Goal: Register for event/course

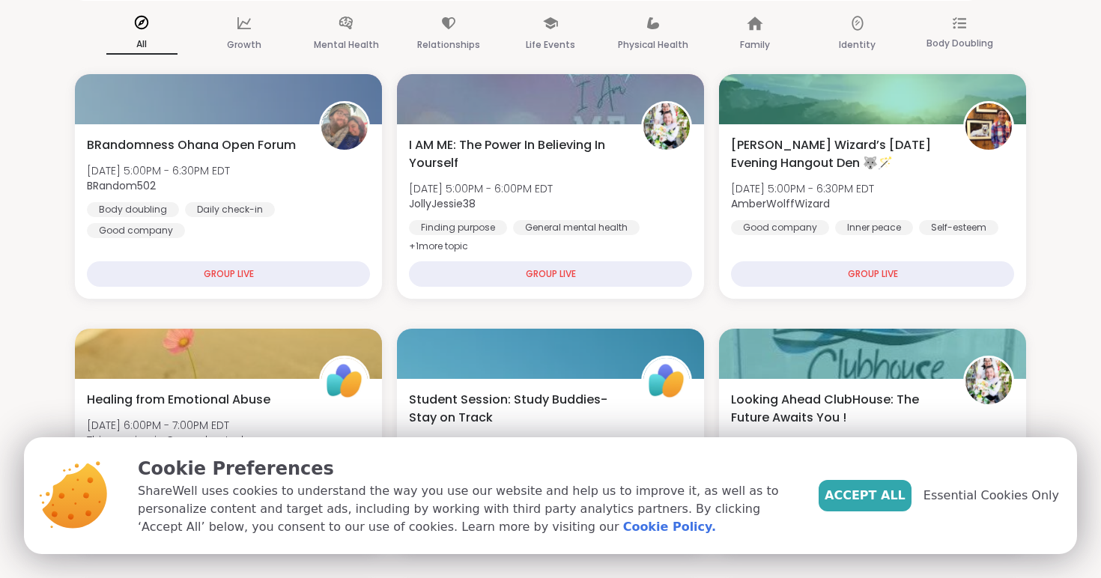
scroll to position [129, 0]
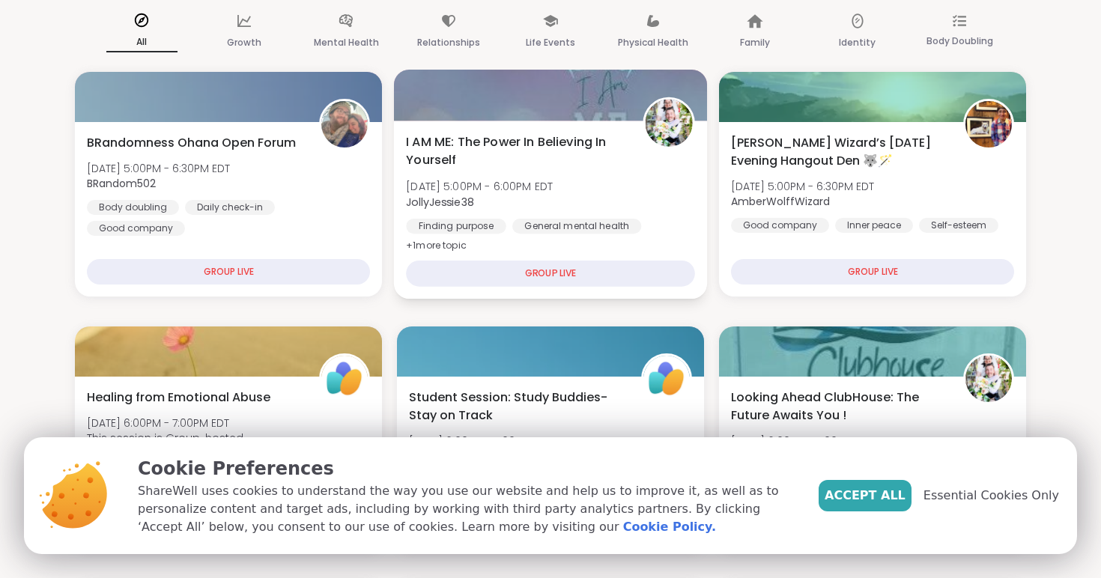
click at [538, 279] on div "GROUP LIVE" at bounding box center [550, 274] width 289 height 26
click at [535, 177] on div "I AM ME: The Power In Believing In Yourself Tue, Oct 14 | 5:00PM - 6:00PM EDT J…" at bounding box center [550, 194] width 289 height 122
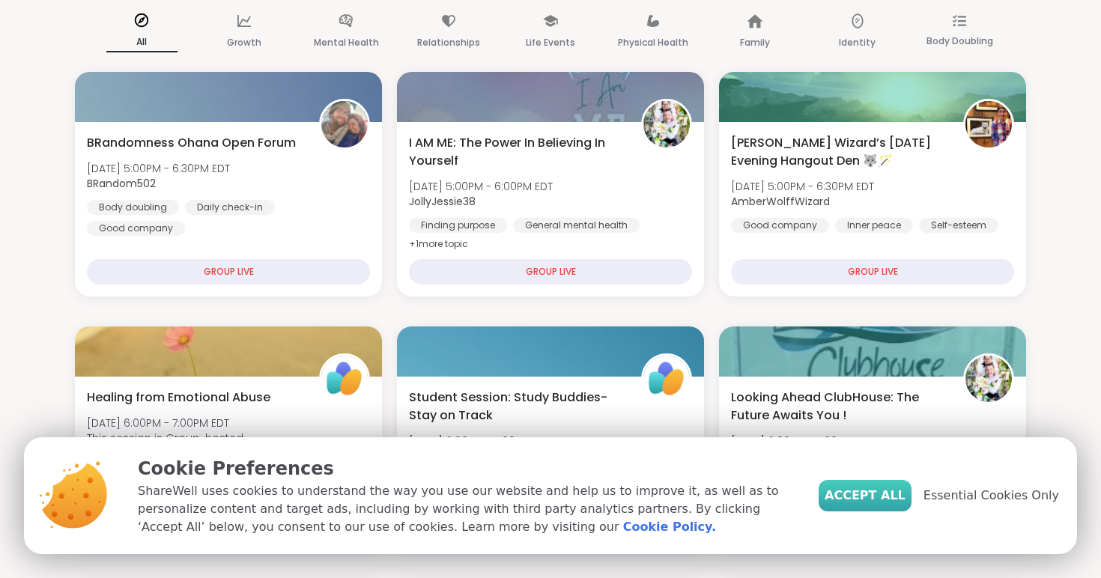
click at [871, 494] on span "Accept All" at bounding box center [865, 496] width 81 height 18
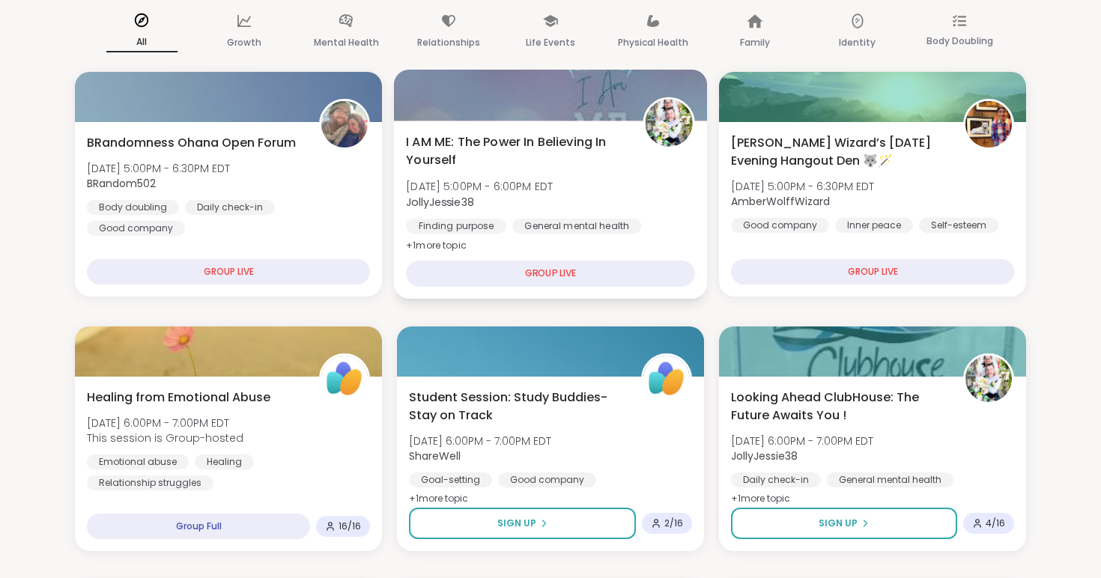
click at [522, 154] on span "I AM ME: The Power In Believing In Yourself" at bounding box center [516, 151] width 220 height 37
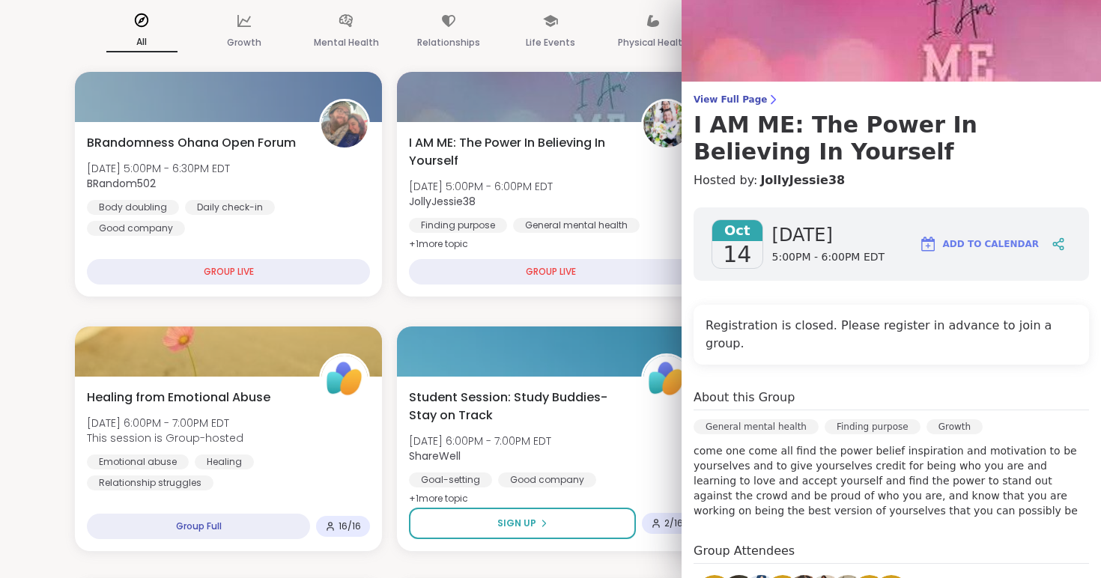
scroll to position [0, 0]
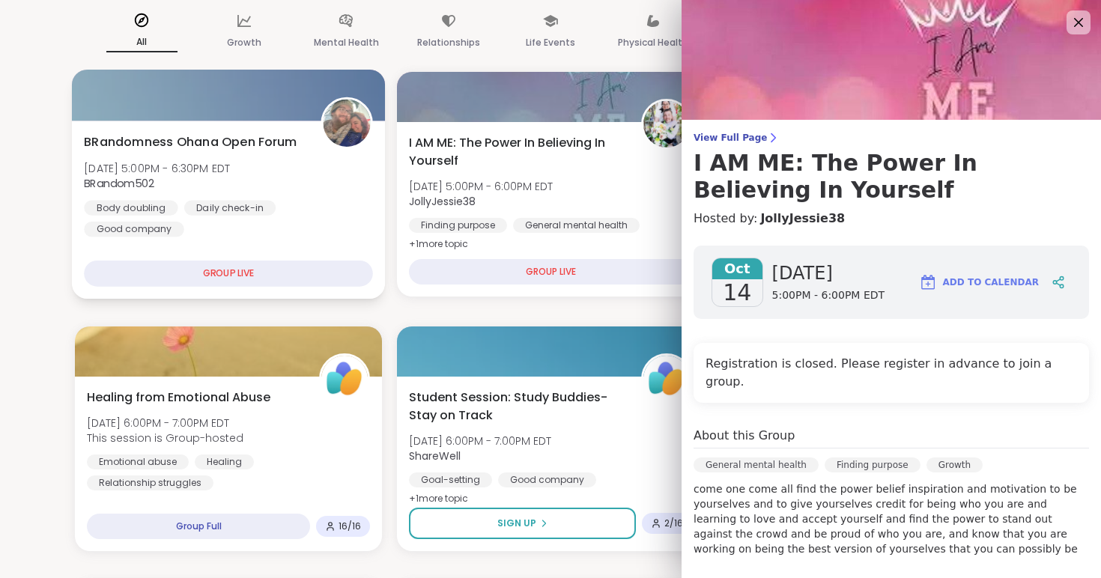
click at [221, 197] on div "BRandomness Ohana Open Forum Tue, Oct 14 | 5:00PM - 6:30PM EDT BRandom502 Body …" at bounding box center [228, 185] width 289 height 104
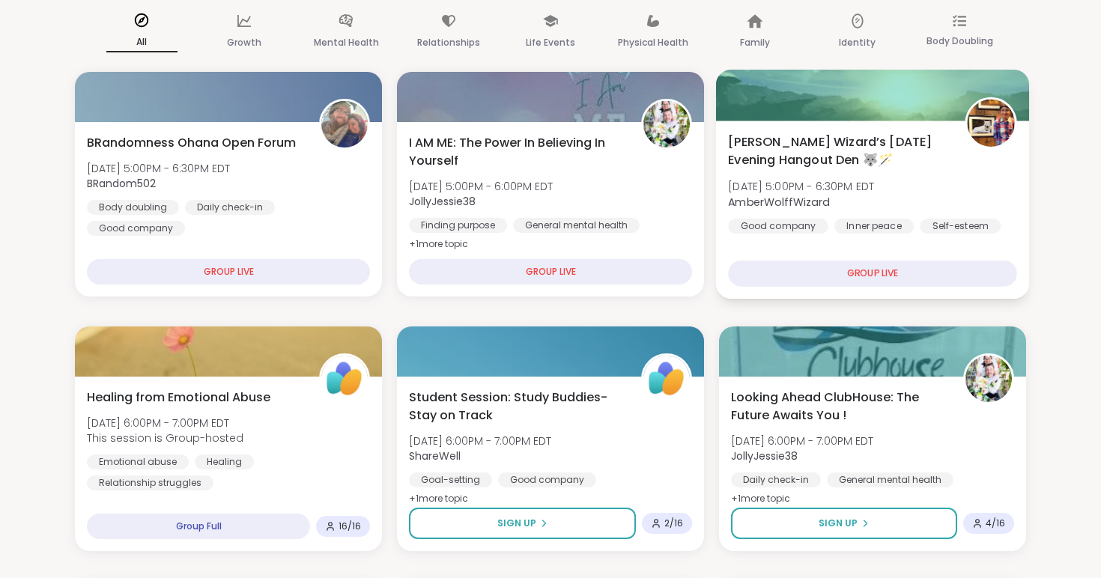
click at [874, 207] on span "AmberWolffWizard" at bounding box center [801, 201] width 146 height 15
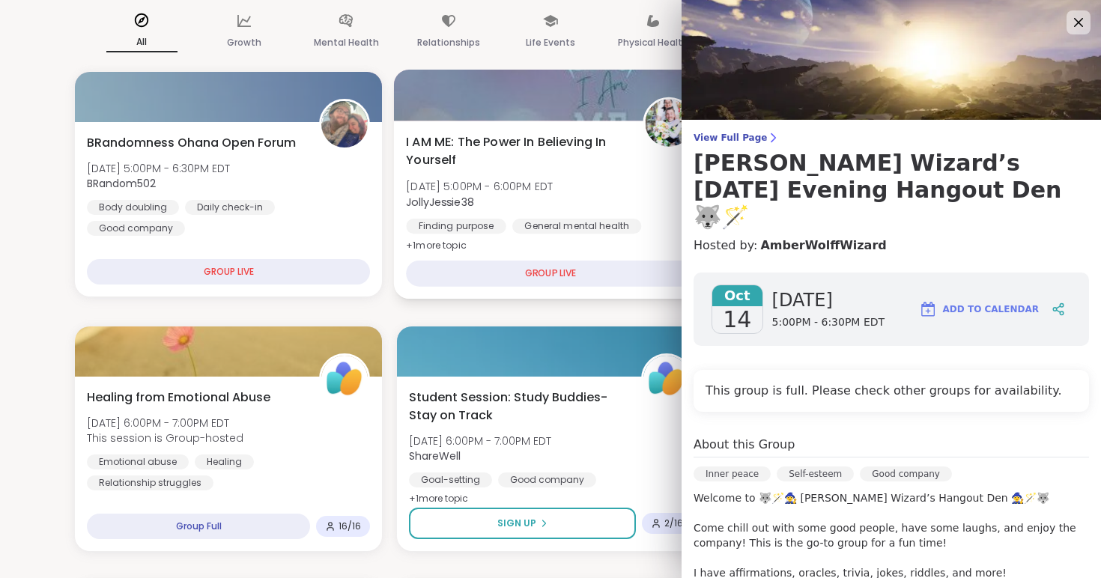
click at [536, 219] on div "General mental health" at bounding box center [576, 226] width 129 height 15
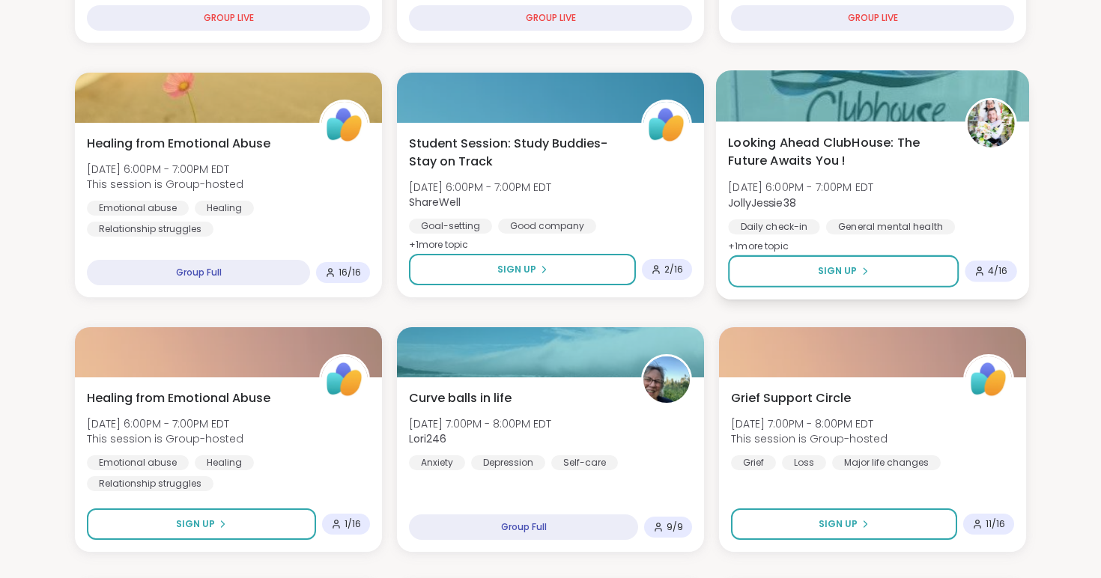
scroll to position [381, 0]
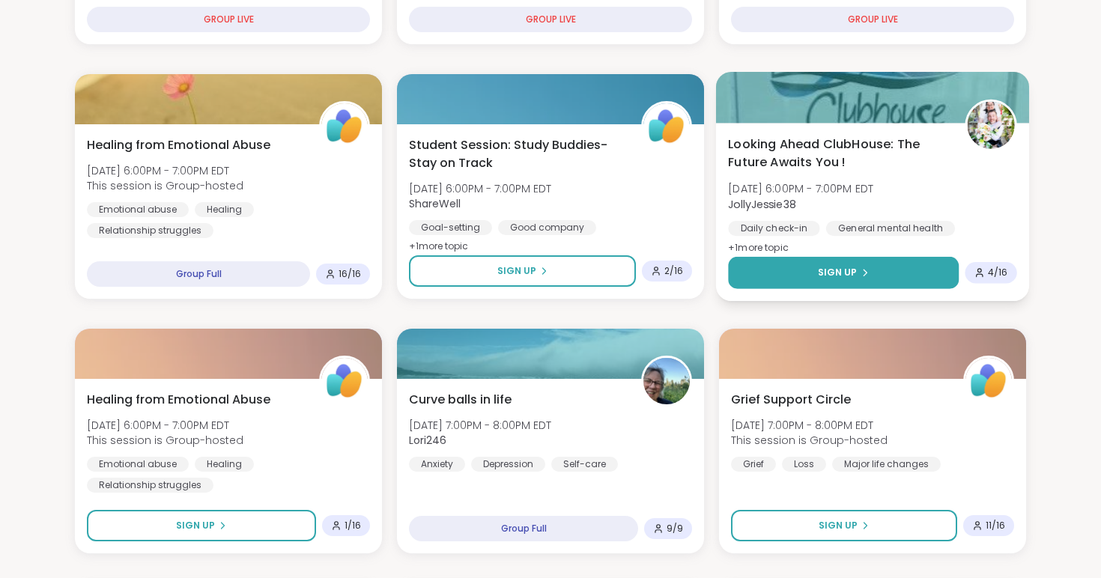
click at [855, 278] on span "Sign Up" at bounding box center [838, 272] width 40 height 13
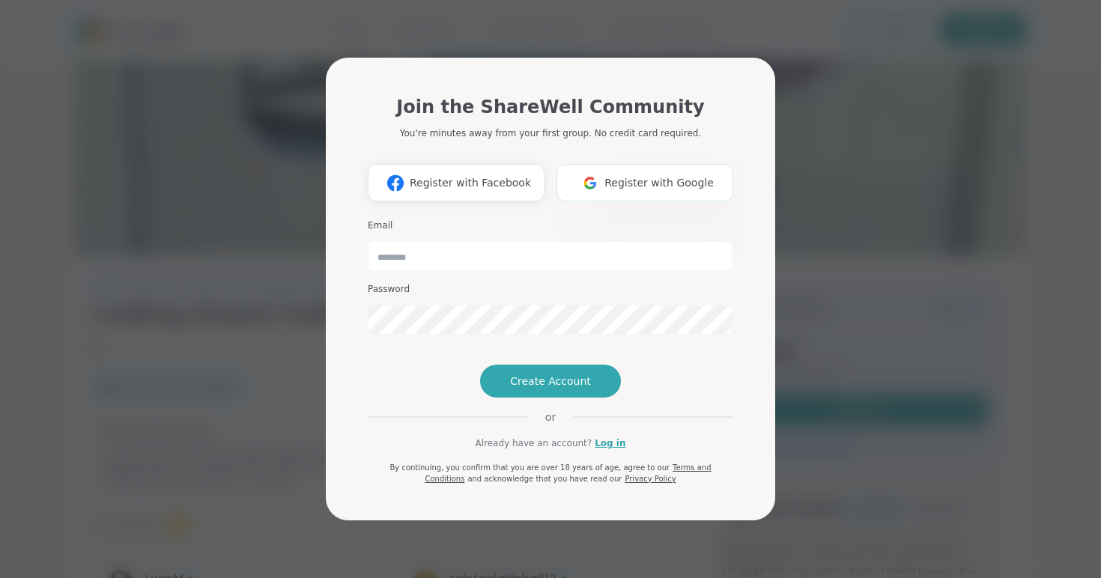
click at [604, 169] on img at bounding box center [590, 183] width 28 height 28
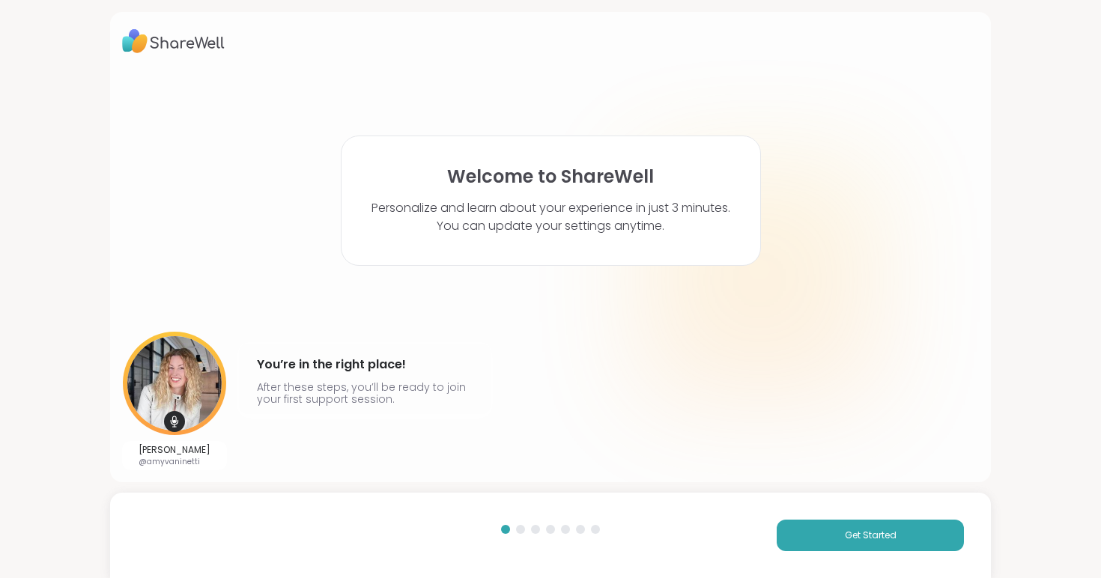
click at [861, 552] on div "Get Started" at bounding box center [550, 535] width 881 height 85
click at [866, 542] on button "Get Started" at bounding box center [870, 535] width 187 height 31
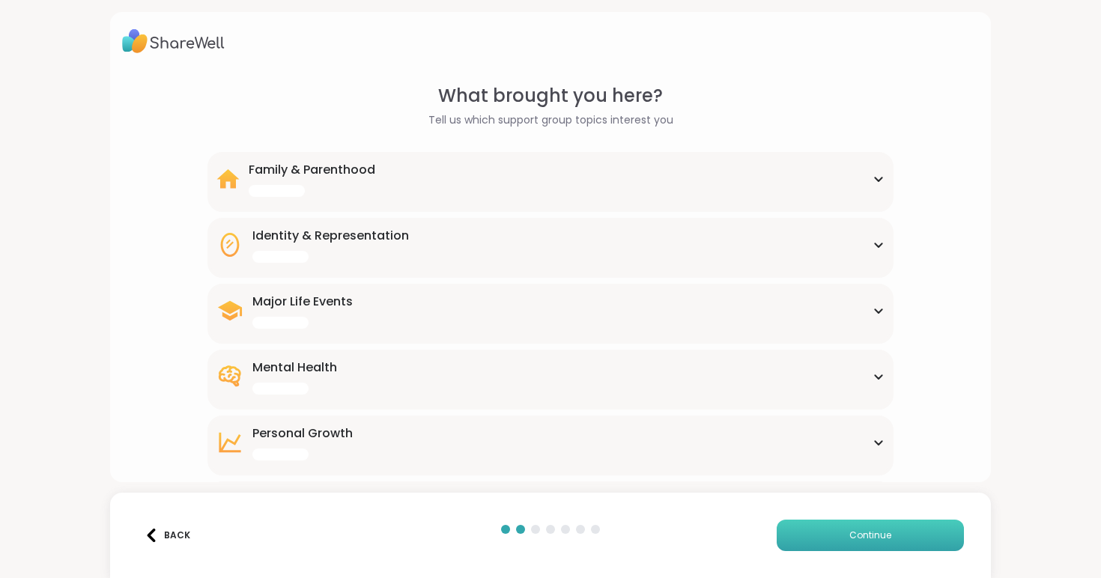
click at [866, 542] on button "Continue" at bounding box center [870, 535] width 187 height 31
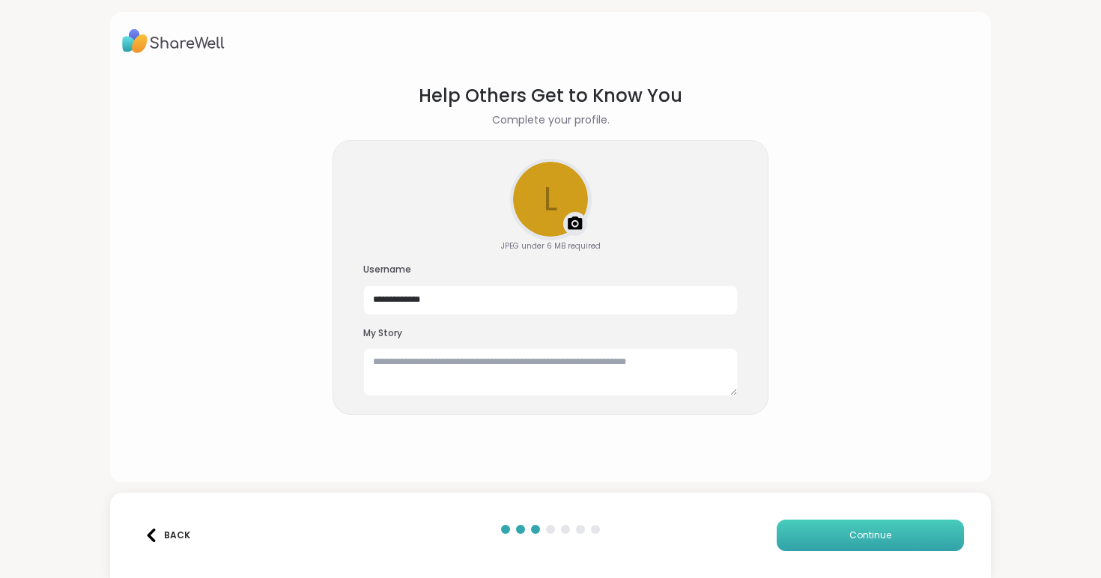
click at [866, 542] on button "Continue" at bounding box center [870, 535] width 187 height 31
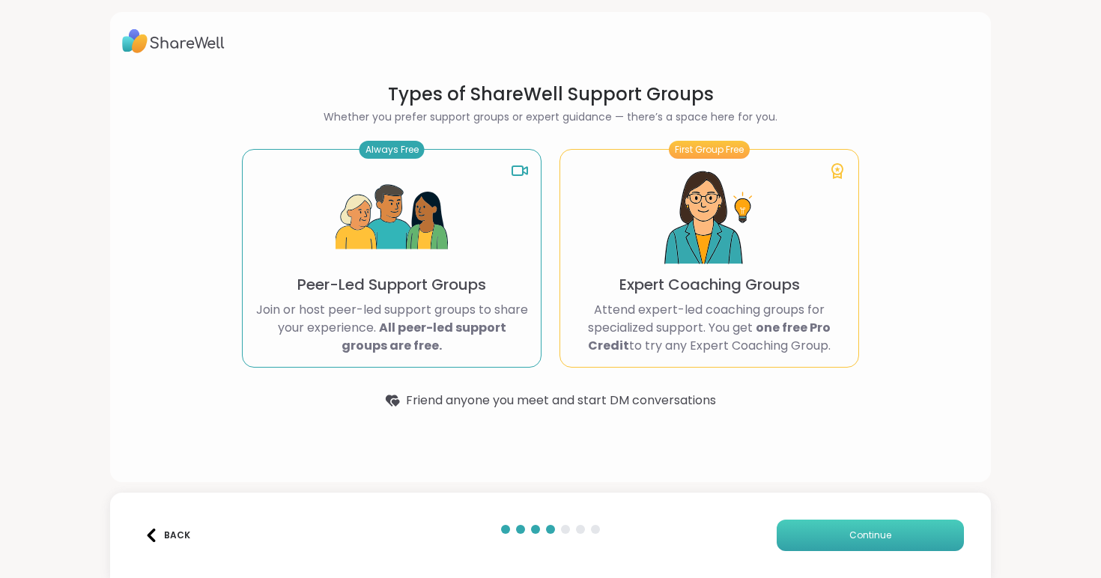
click at [866, 542] on button "Continue" at bounding box center [870, 535] width 187 height 31
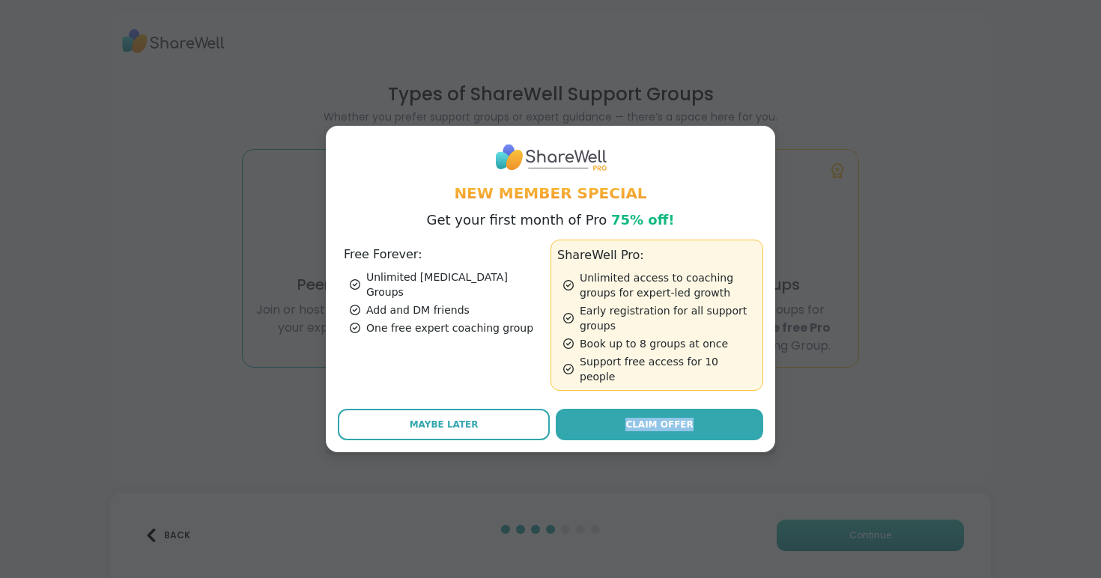
click at [866, 542] on div "New Member Special Get your first month of Pro 75% off! Free Forever: Unlimited…" at bounding box center [550, 289] width 1083 height 578
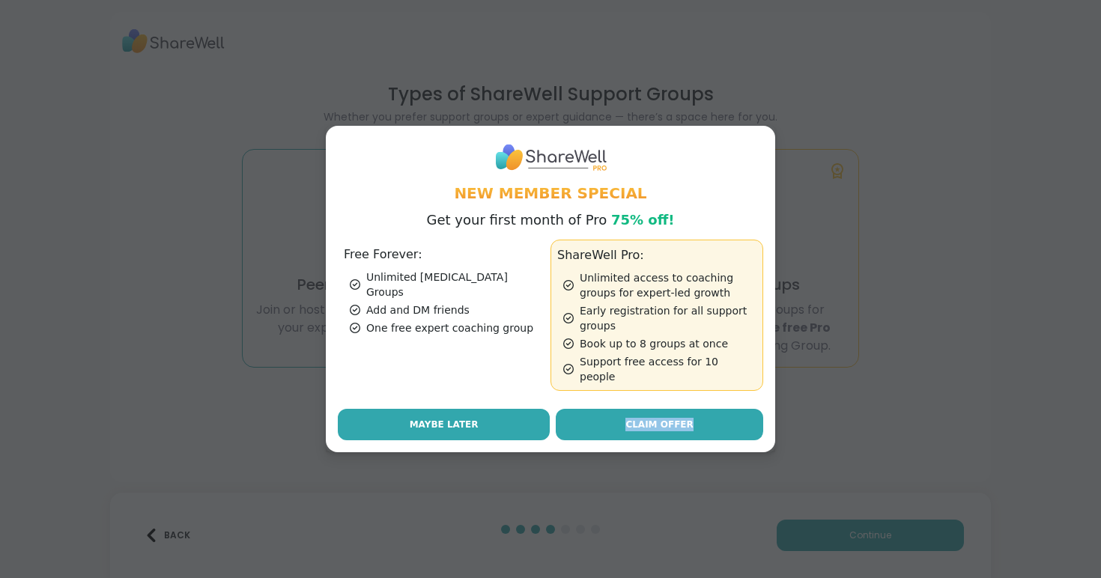
click at [434, 418] on span "Maybe Later" at bounding box center [444, 424] width 69 height 13
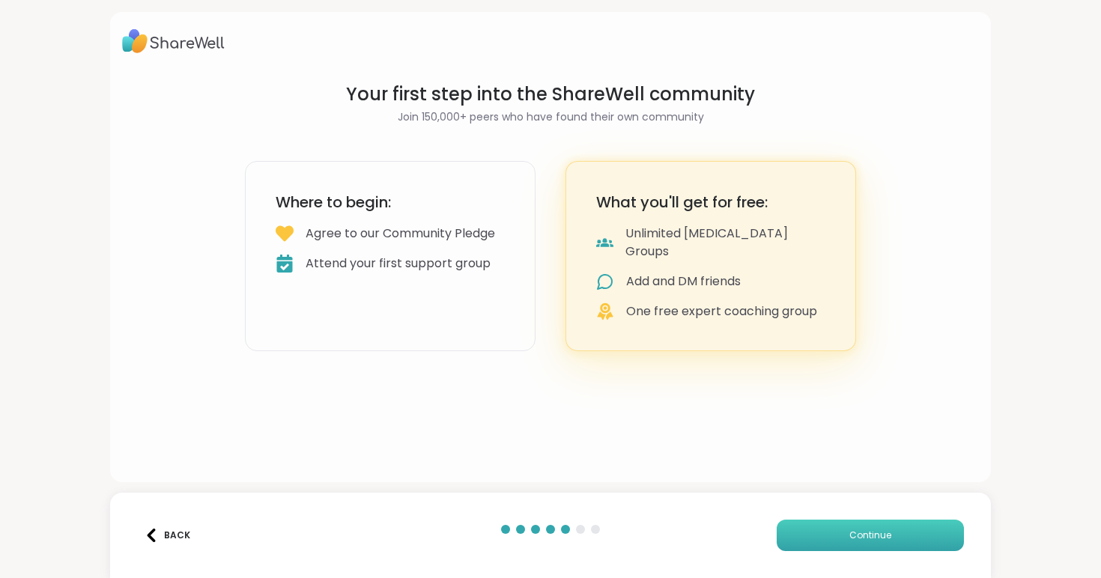
click at [830, 524] on button "Continue" at bounding box center [870, 535] width 187 height 31
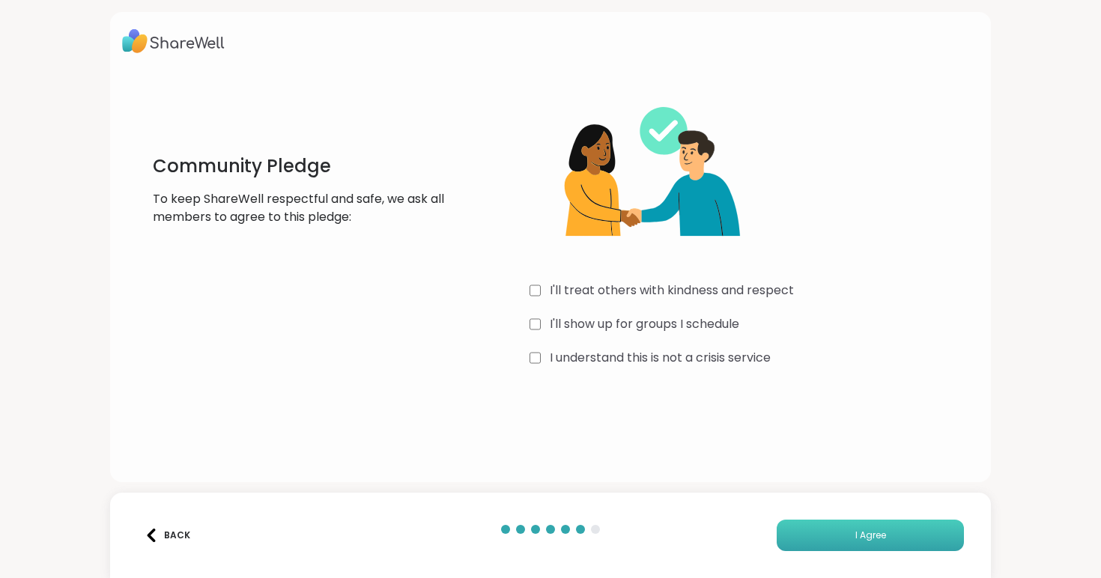
click at [869, 536] on span "I Agree" at bounding box center [870, 535] width 31 height 13
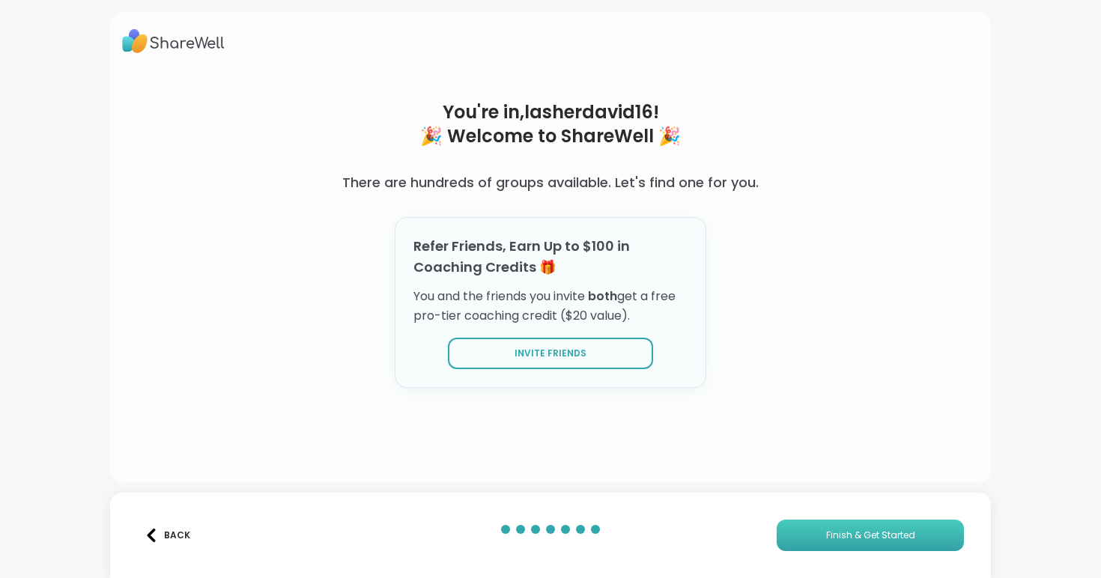
click at [879, 545] on button "Finish & Get Started" at bounding box center [870, 535] width 187 height 31
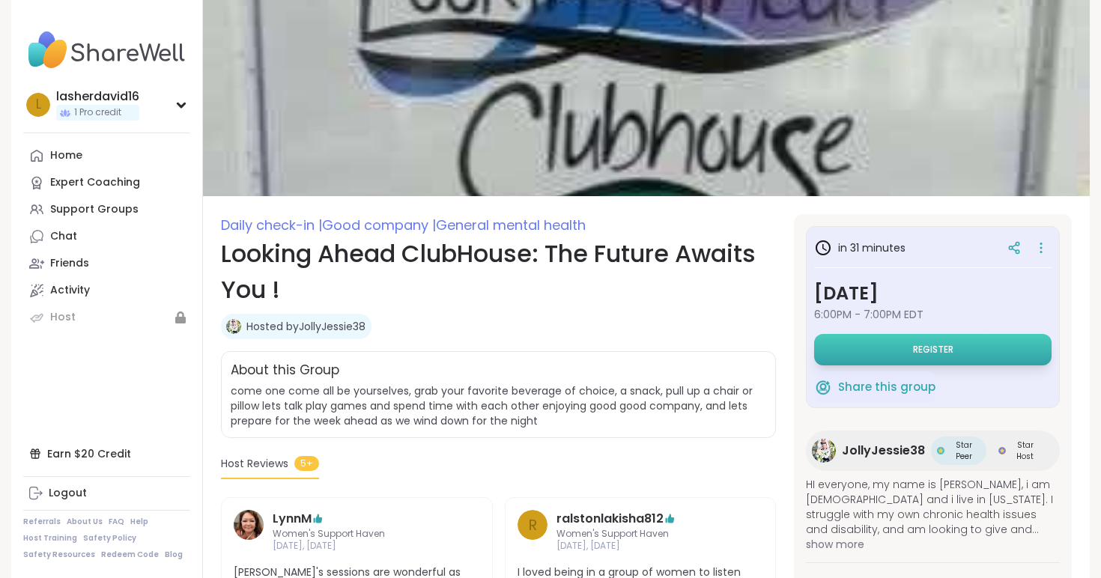
click at [916, 358] on button "Register" at bounding box center [932, 349] width 237 height 31
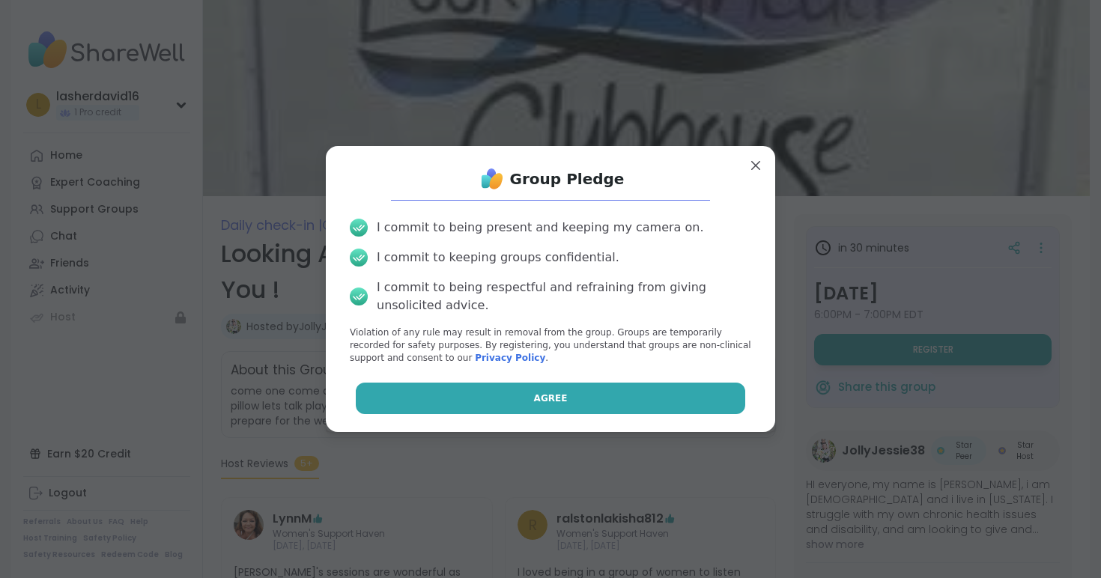
click at [528, 394] on button "Agree" at bounding box center [551, 398] width 390 height 31
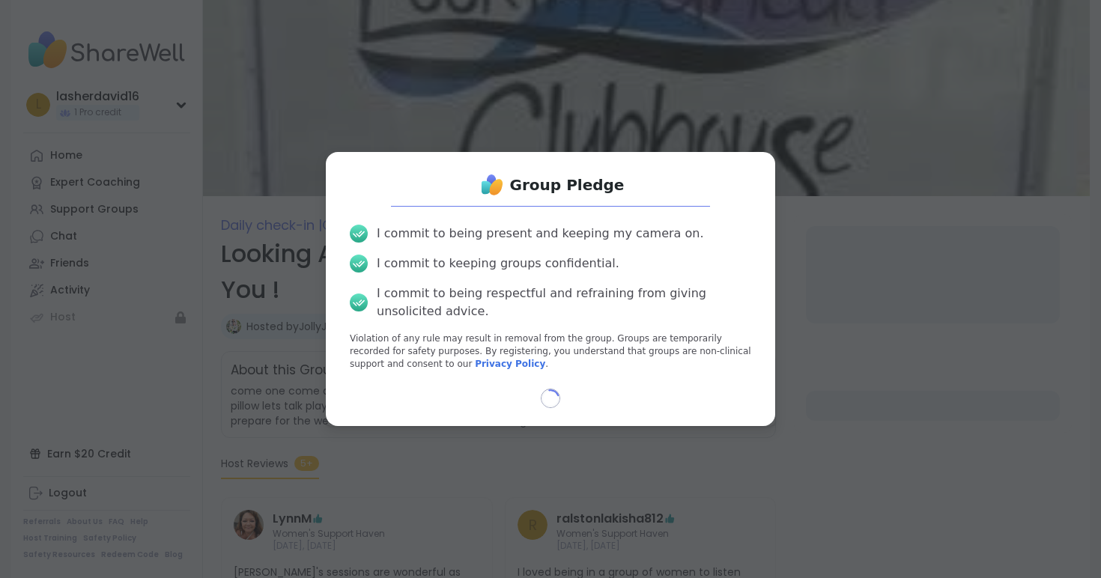
select select "**"
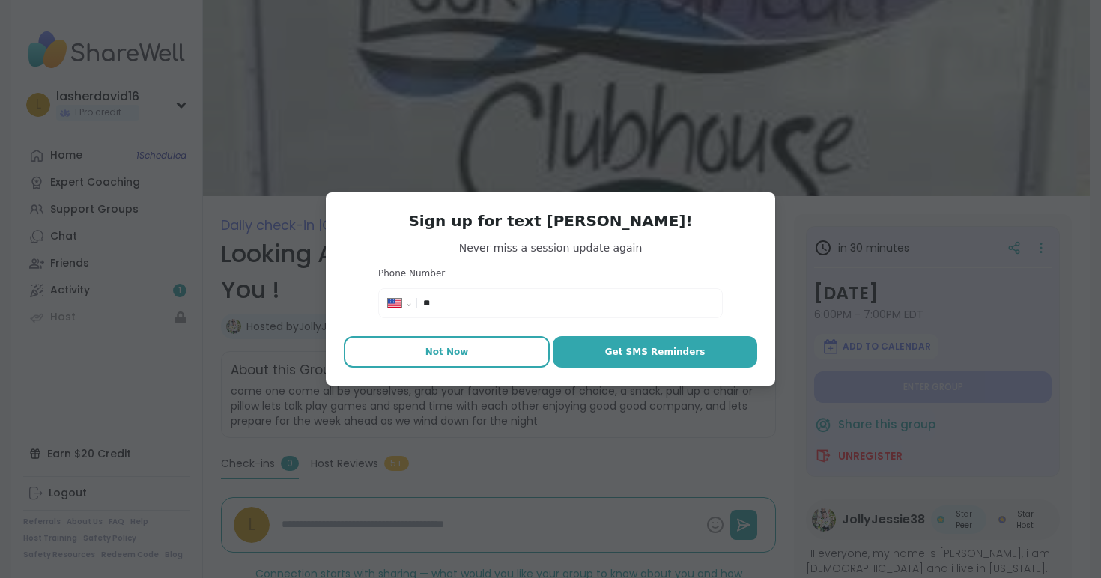
click at [447, 352] on span "Not Now" at bounding box center [446, 351] width 43 height 13
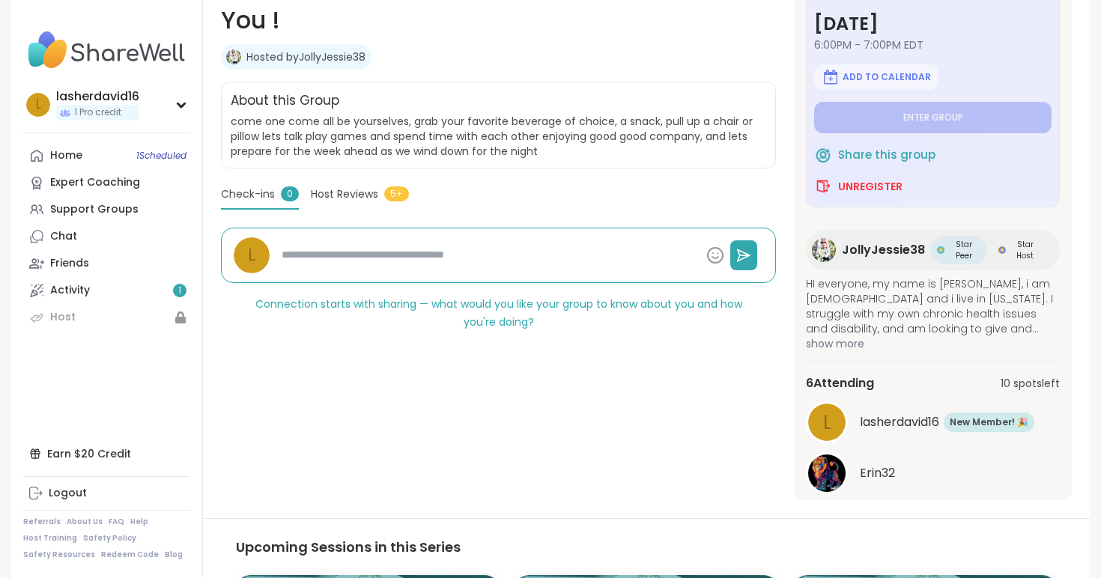
scroll to position [276, 0]
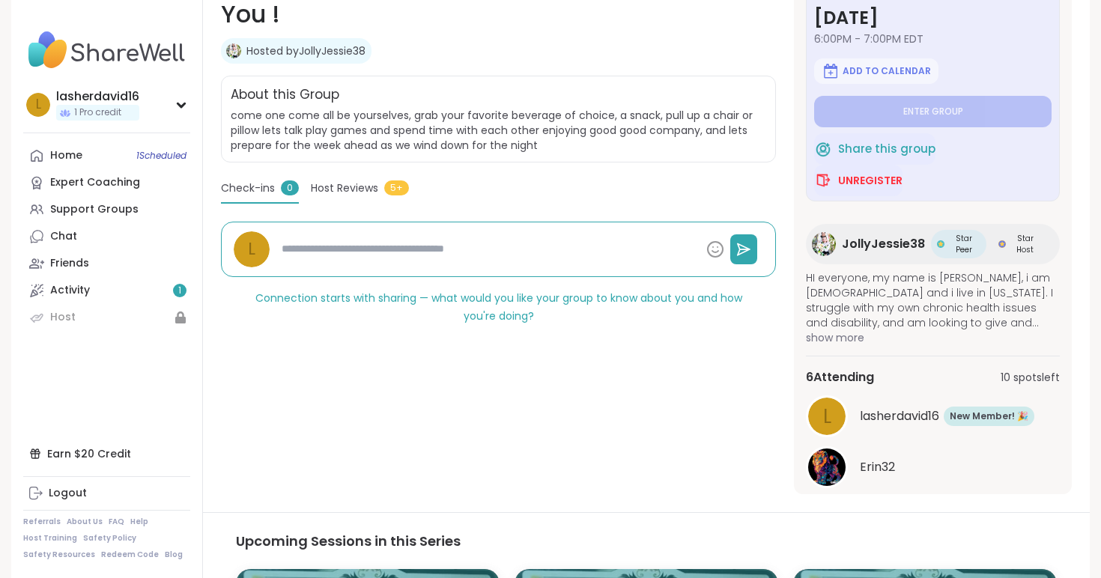
click at [314, 128] on span "come one come all be yourselves, grab your favorite beverage of choice, a snack…" at bounding box center [499, 130] width 536 height 45
click at [516, 126] on span "come one come all be yourselves, grab your favorite beverage of choice, a snack…" at bounding box center [499, 130] width 536 height 45
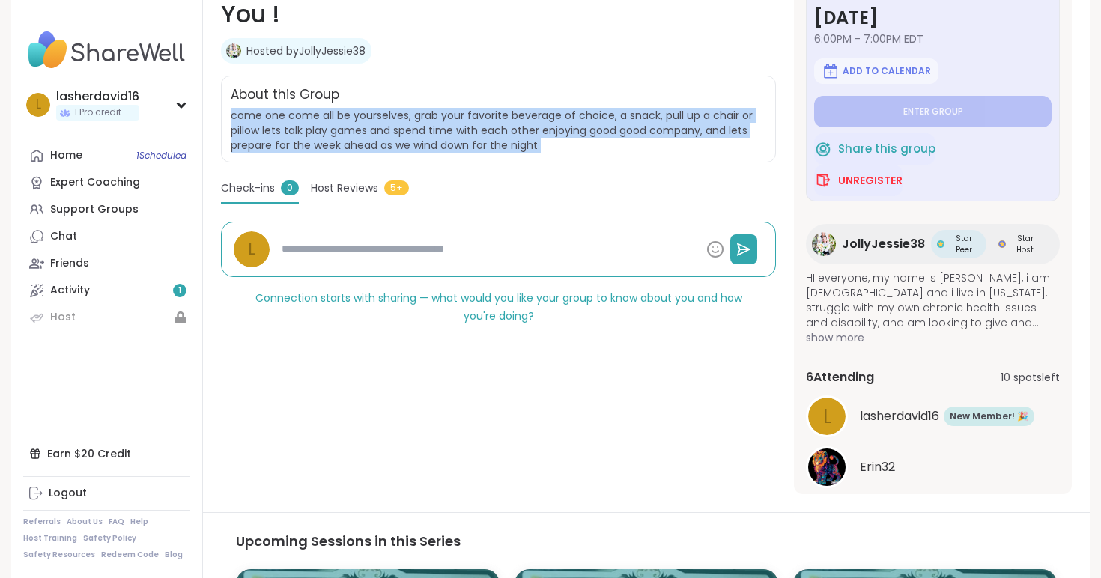
click at [516, 126] on span "come one come all be yourselves, grab your favorite beverage of choice, a snack…" at bounding box center [499, 130] width 536 height 45
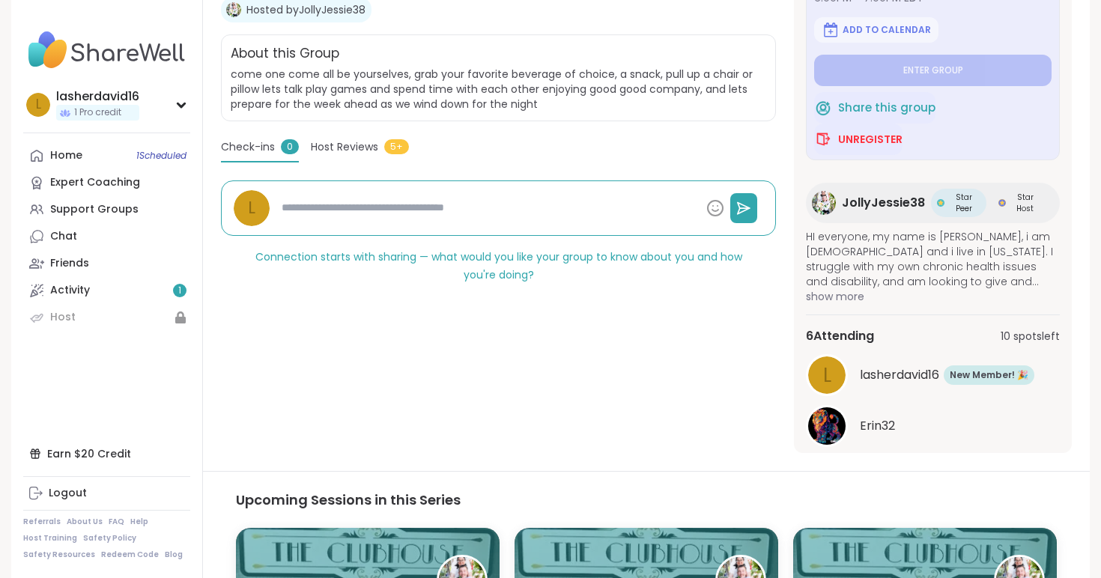
scroll to position [320, 0]
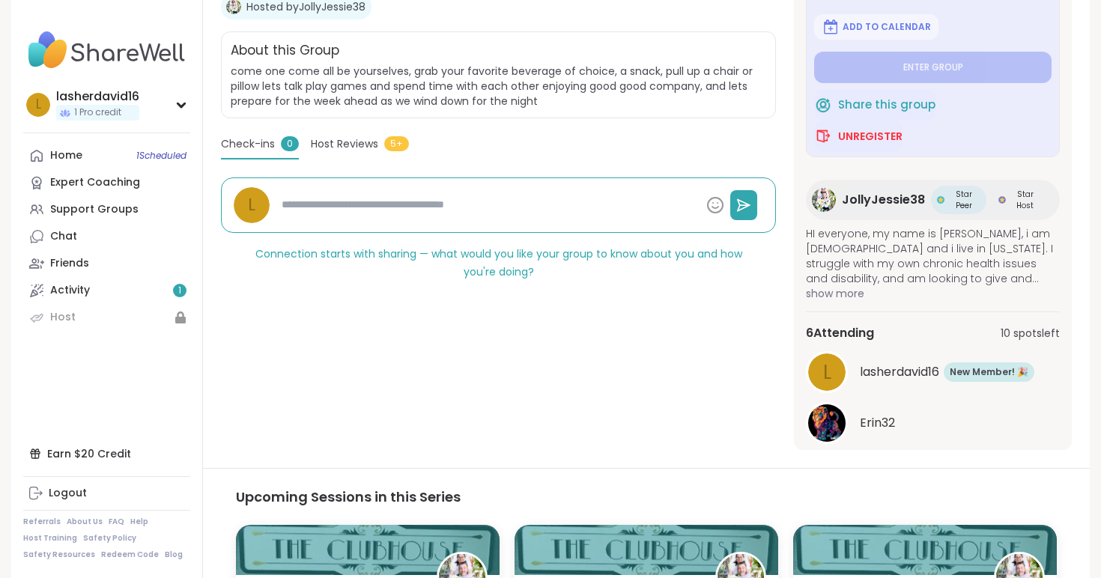
click at [348, 154] on div "Host Reviews 5+" at bounding box center [360, 147] width 98 height 22
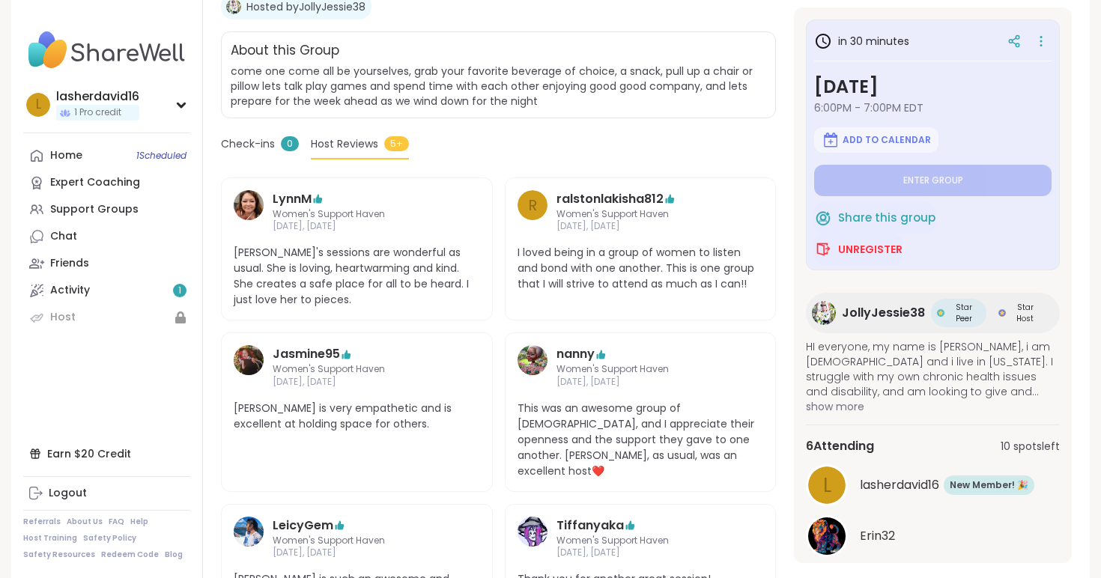
click at [247, 152] on div "Check-ins 0" at bounding box center [260, 147] width 78 height 22
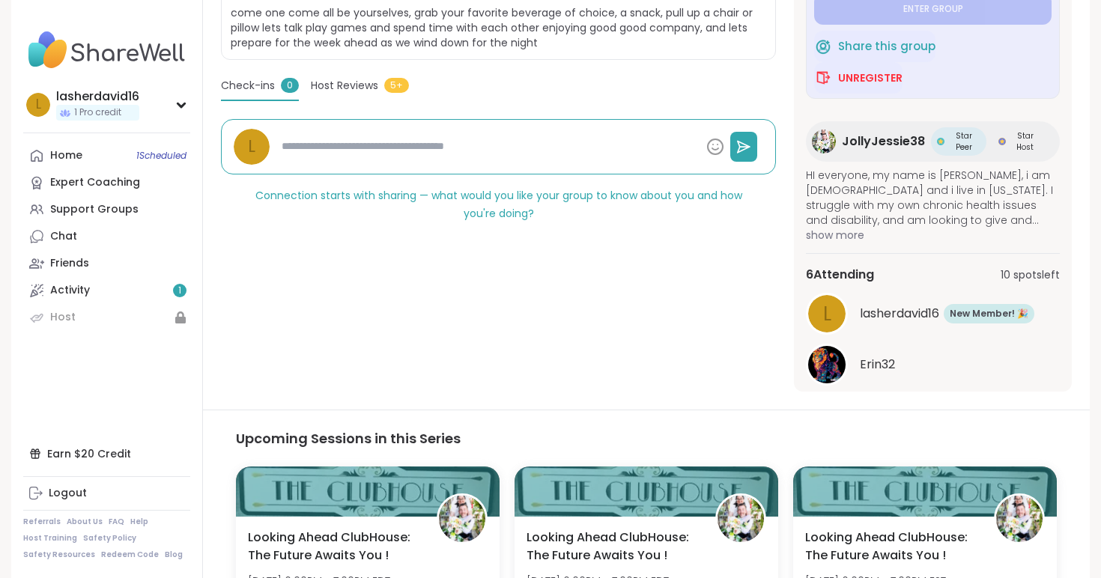
scroll to position [377, 0]
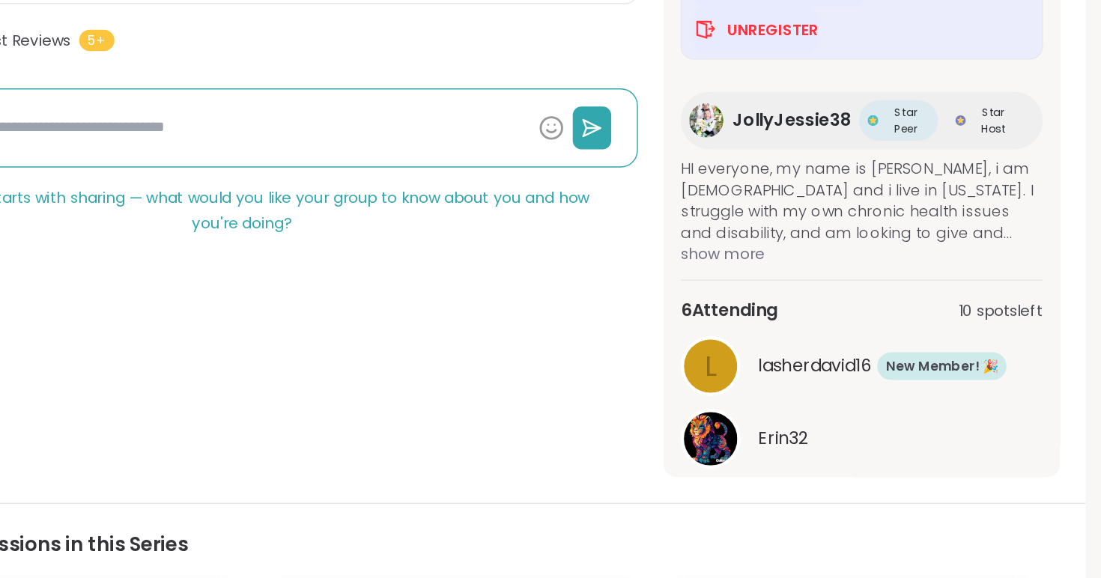
click at [836, 235] on span "show more" at bounding box center [933, 236] width 254 height 15
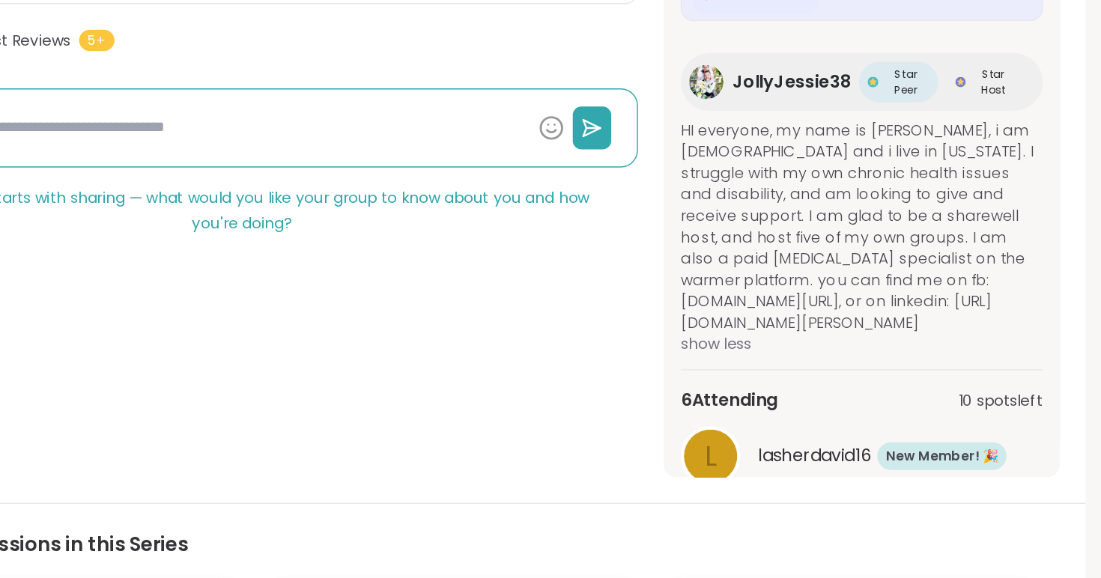
scroll to position [28, 0]
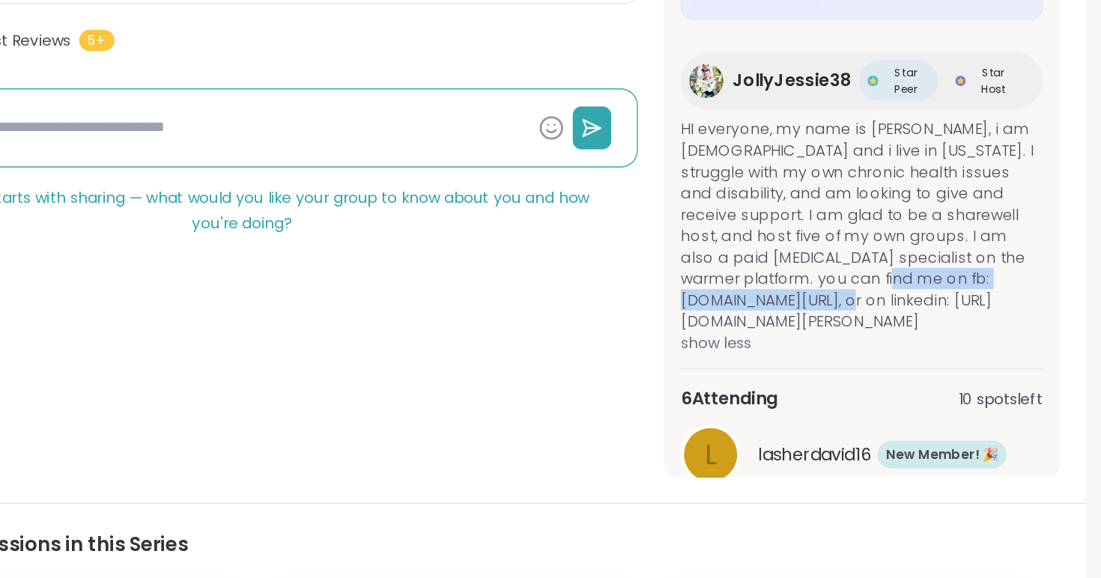
drag, startPoint x: 1011, startPoint y: 252, endPoint x: 803, endPoint y: 249, distance: 208.2
click at [803, 249] on div "in 30 minutes Tuesday, Oct 14 6:00PM - 7:00PM EDT Add to Calendar Enter group S…" at bounding box center [933, 115] width 278 height 556
copy span "www.facebook.com/jeajemcgee071924,"
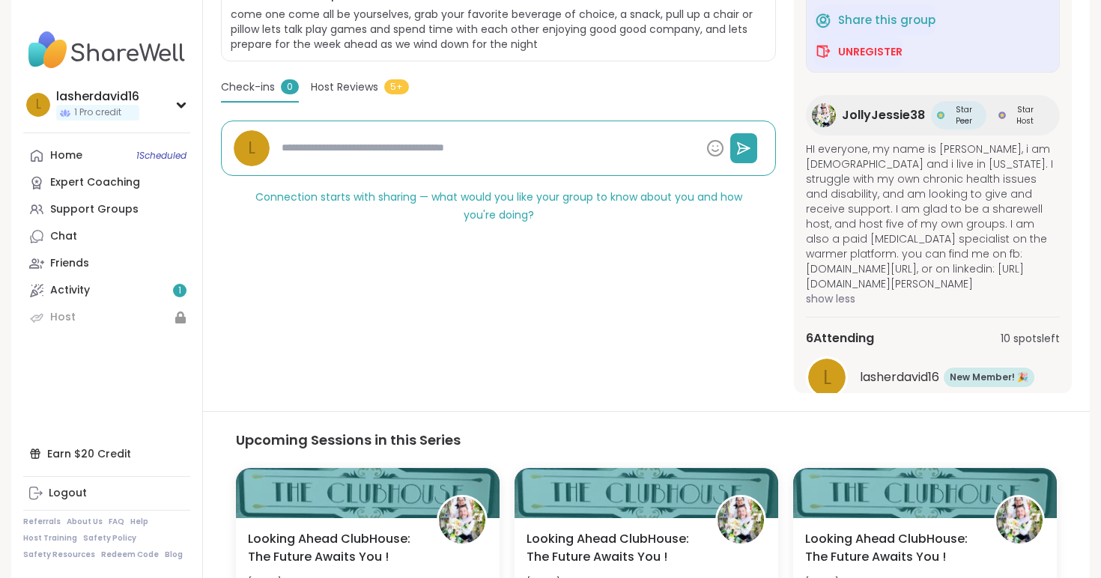
click at [941, 185] on span "HI everyone, my name is Jessica, i am 37 years old and i live in Mississippi. I…" at bounding box center [933, 217] width 254 height 150
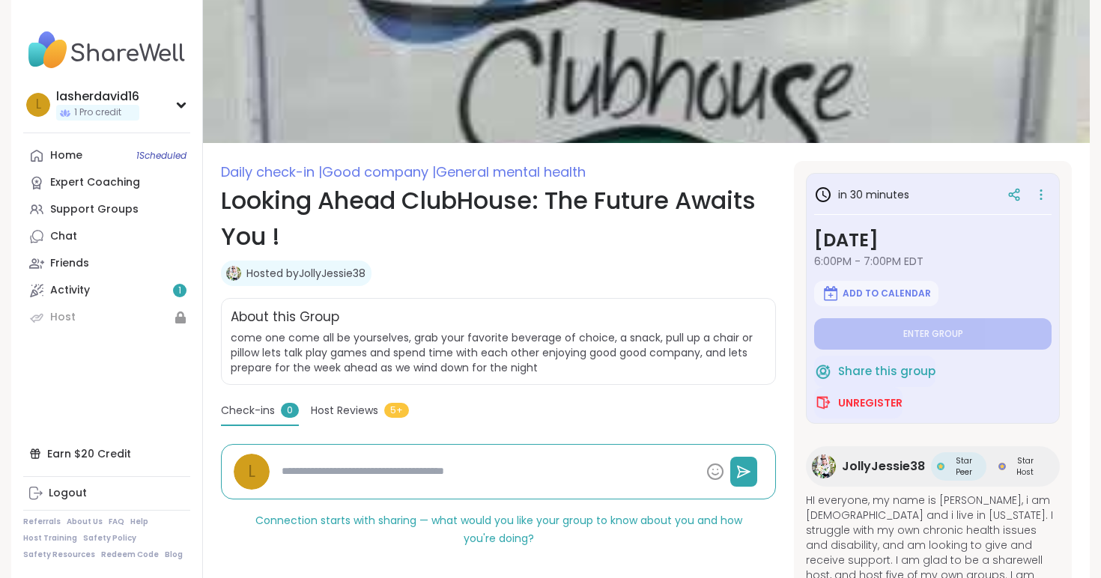
scroll to position [52, 0]
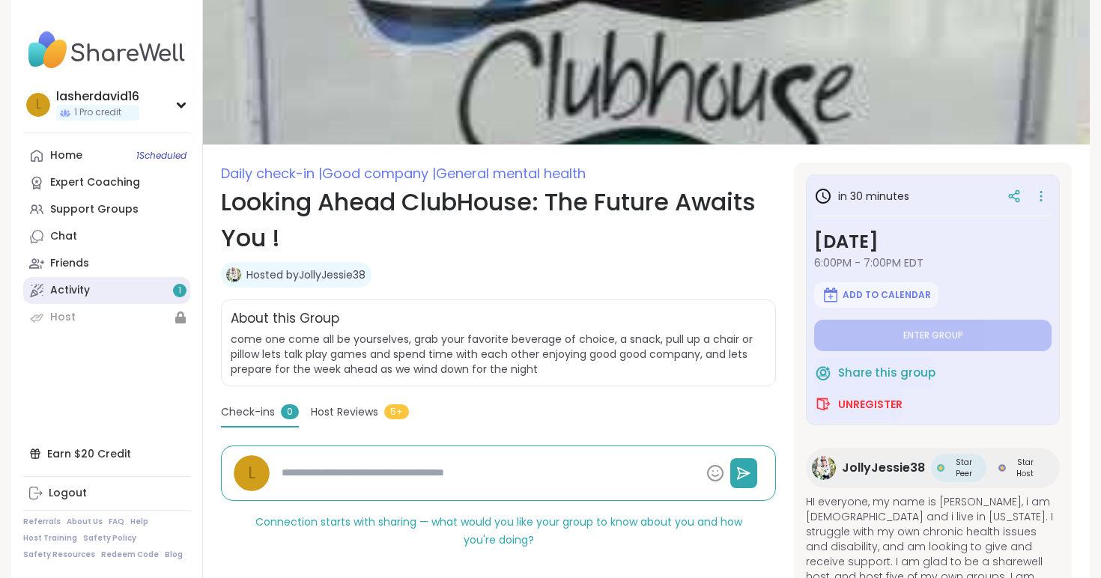
click at [97, 295] on link "Activity 1" at bounding box center [106, 290] width 167 height 27
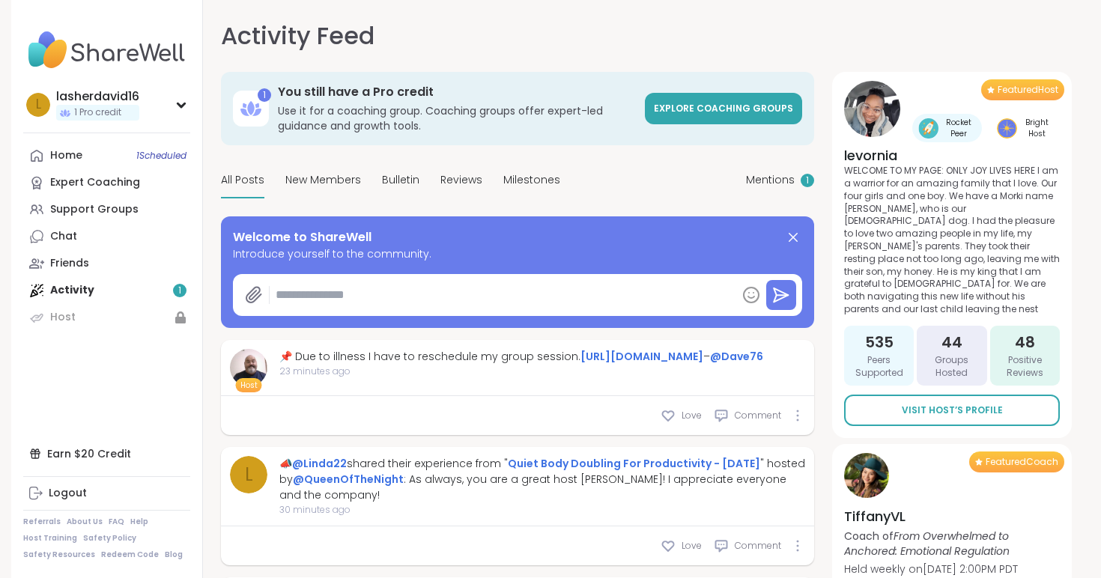
type textarea "*"
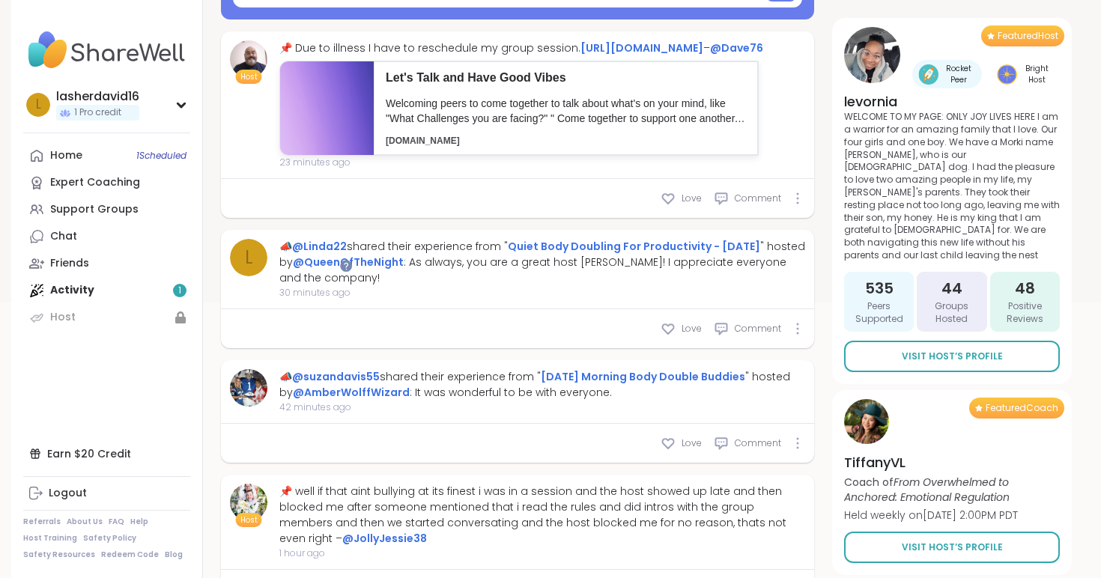
scroll to position [164, 0]
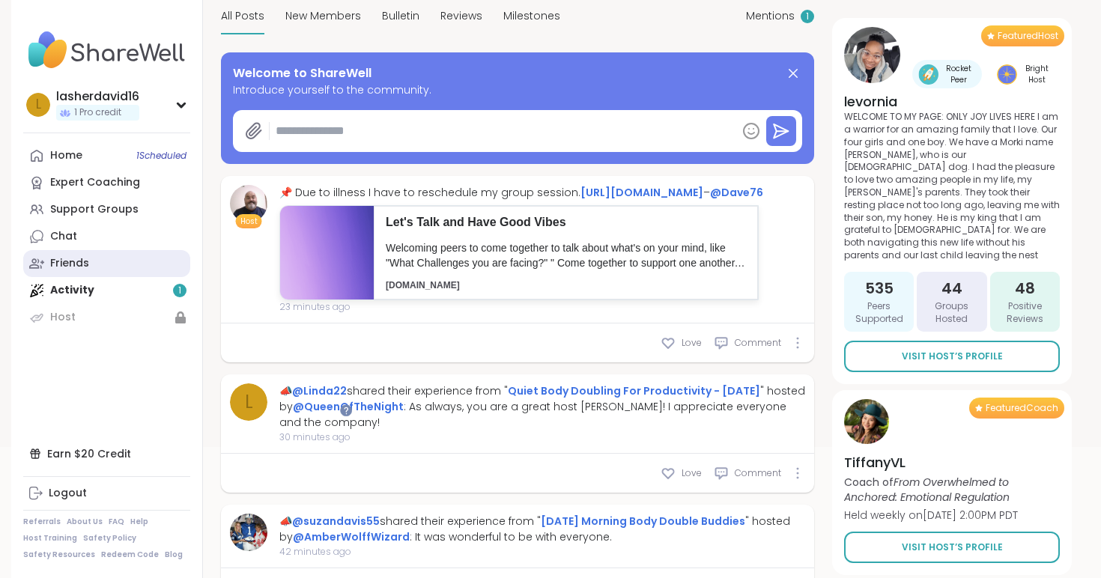
click at [105, 250] on link "Friends" at bounding box center [106, 263] width 167 height 27
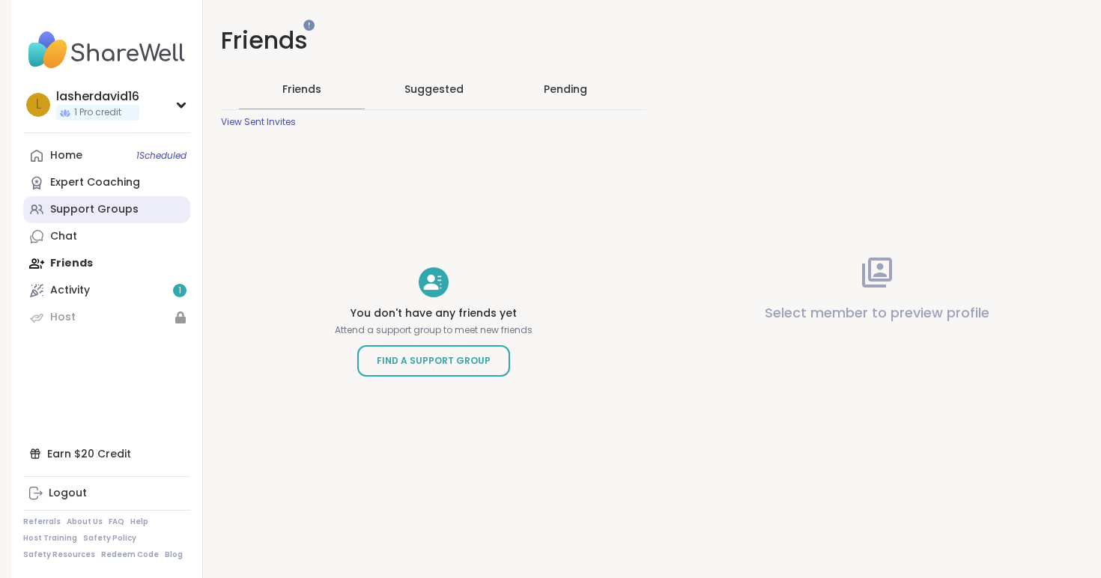
click at [109, 213] on div "Support Groups" at bounding box center [94, 209] width 88 height 15
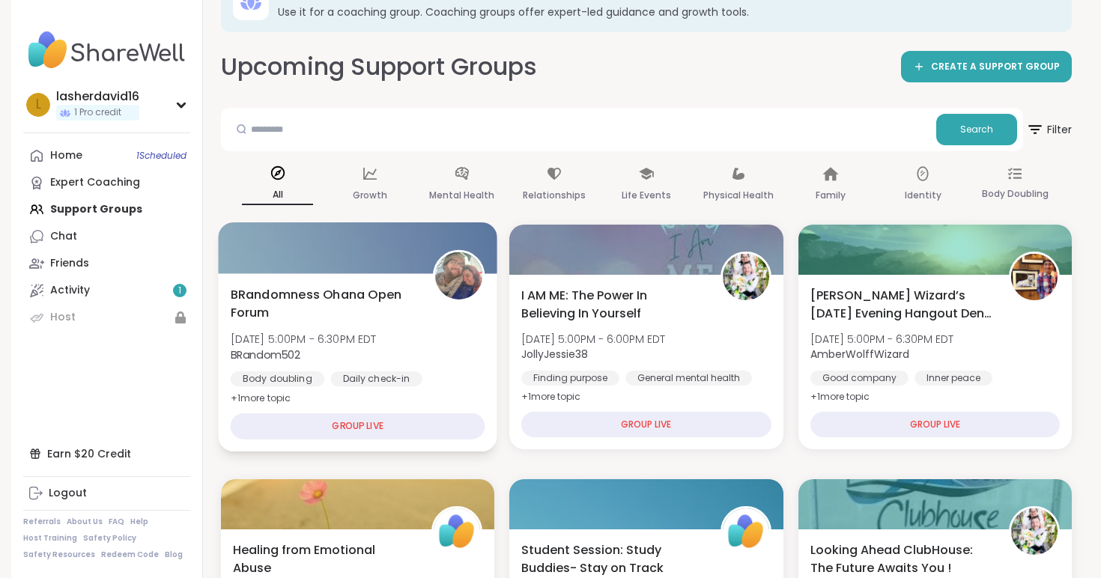
scroll to position [49, 0]
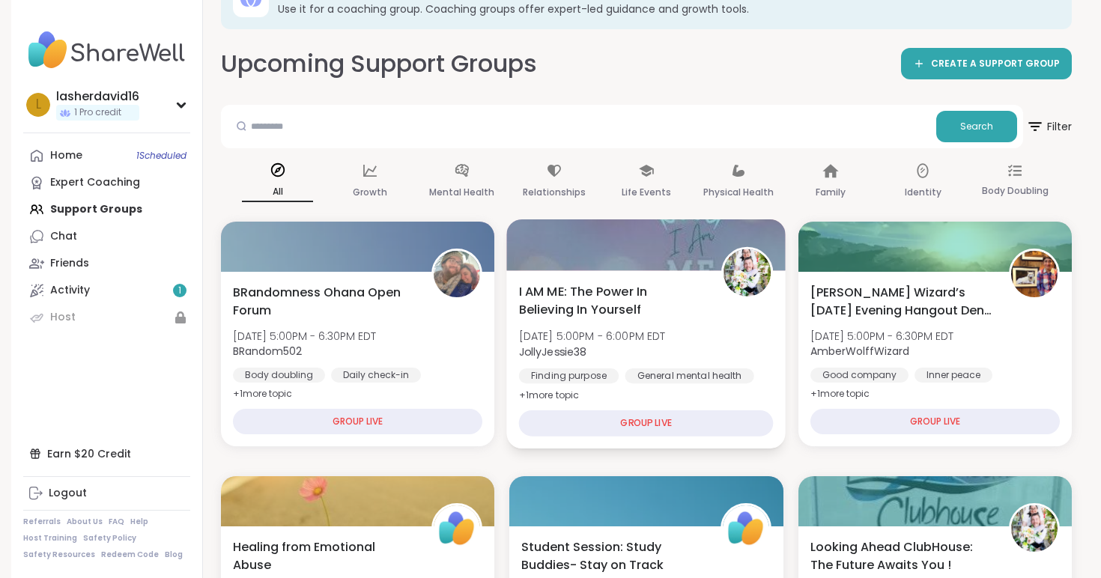
click at [640, 325] on div "I AM ME: The Power In Believing In Yourself Tue, Oct 14 | 5:00PM - 6:00PM EDT J…" at bounding box center [646, 343] width 255 height 122
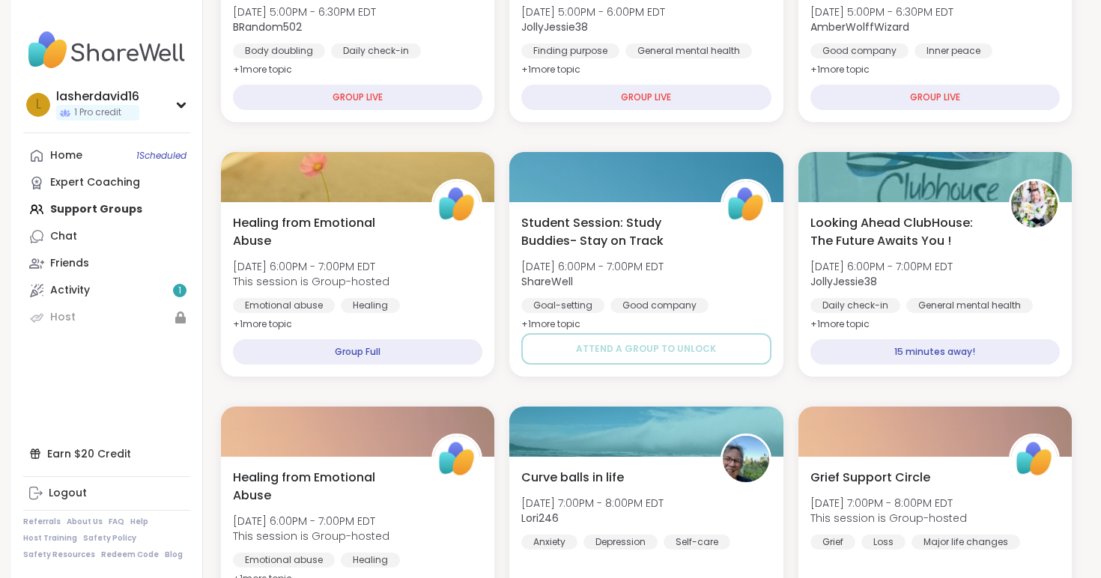
scroll to position [376, 0]
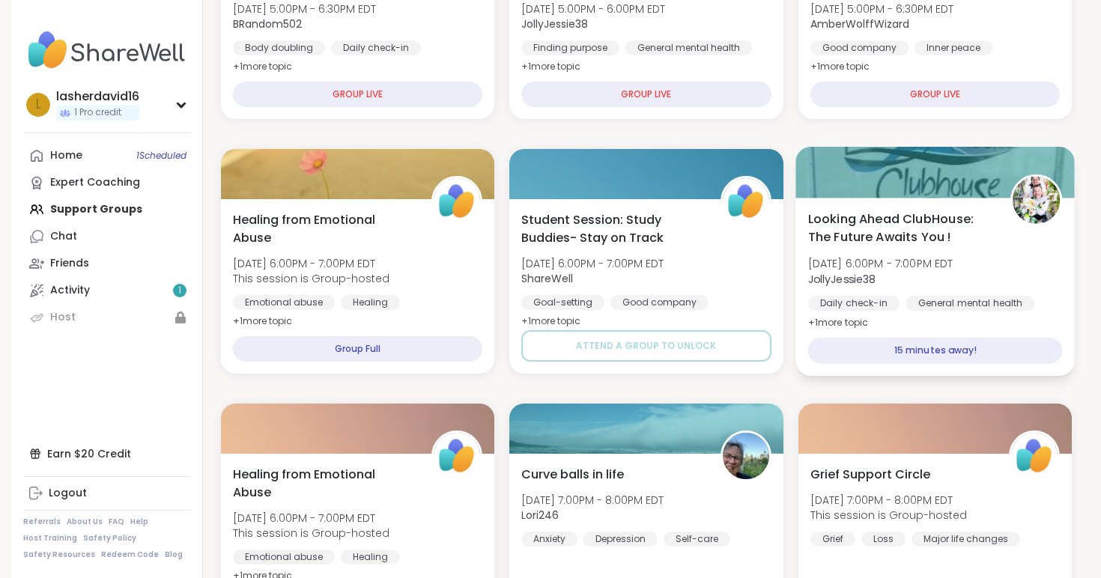
click at [960, 351] on div "15 minutes away!" at bounding box center [934, 351] width 255 height 26
click at [891, 201] on div "Looking Ahead ClubHouse: The Future Awaits You ! Tue, Oct 14 | 6:00PM - 7:00PM …" at bounding box center [934, 287] width 279 height 178
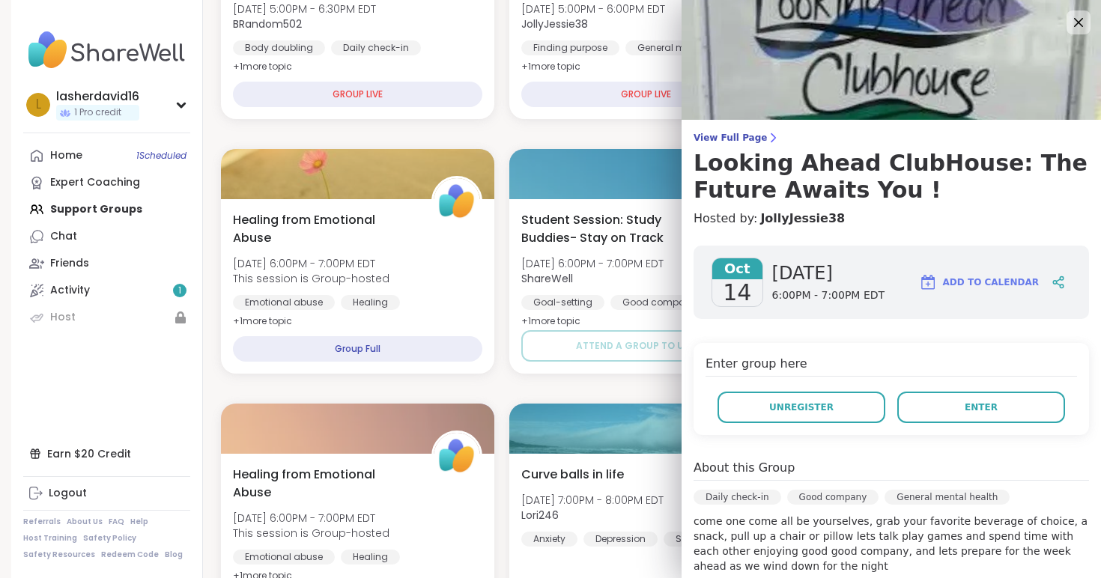
click at [890, 246] on div "Oct 14 Tuesday 6:00PM - 7:00PM EDT Add to Calendar" at bounding box center [891, 282] width 395 height 73
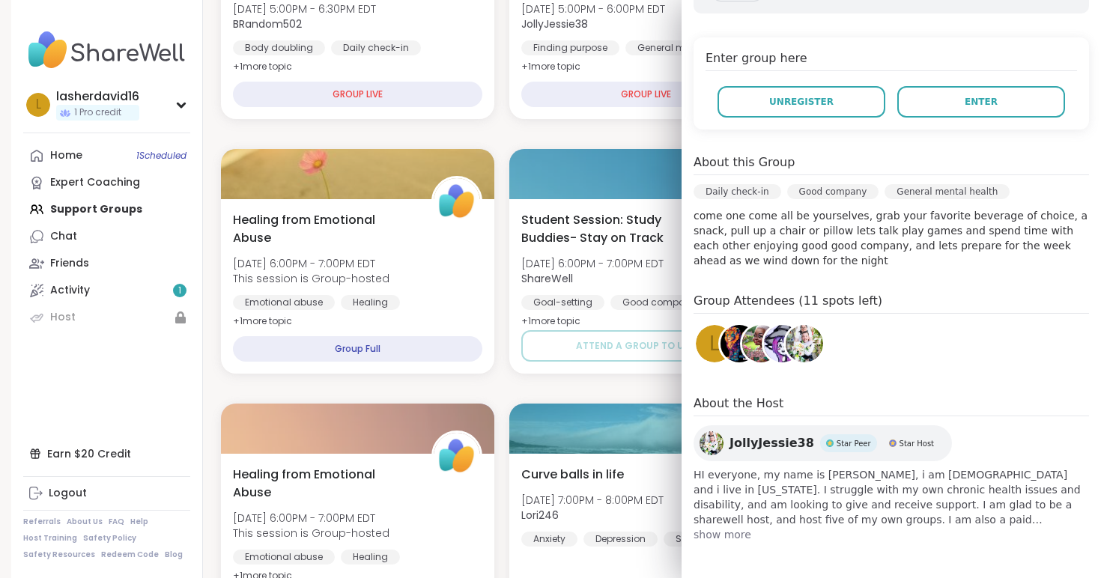
scroll to position [305, 0]
click at [569, 309] on div "Goal-setting" at bounding box center [561, 303] width 85 height 15
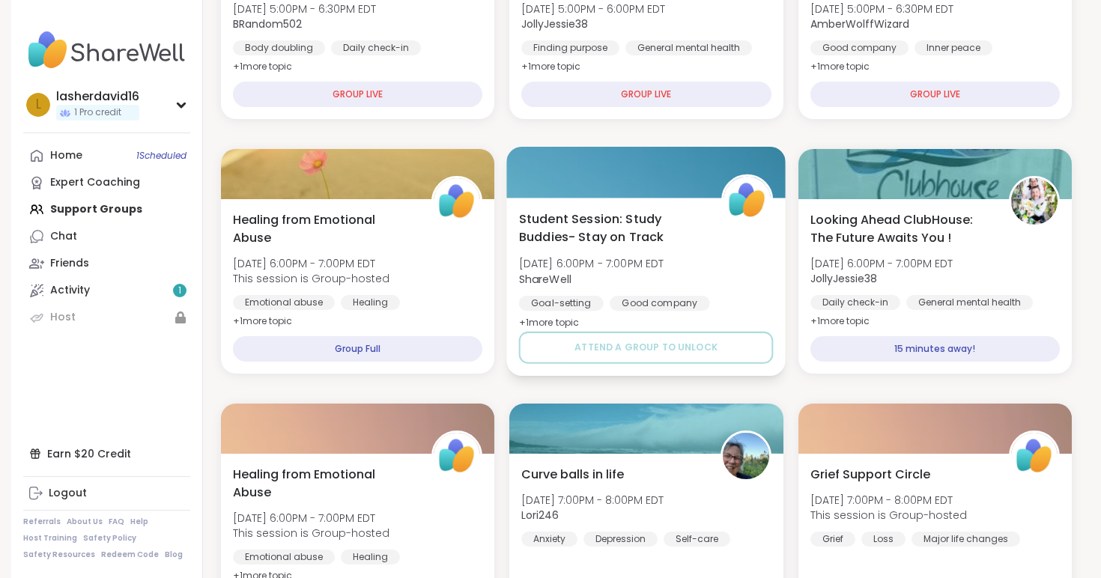
click at [571, 278] on b "ShareWell" at bounding box center [545, 278] width 52 height 15
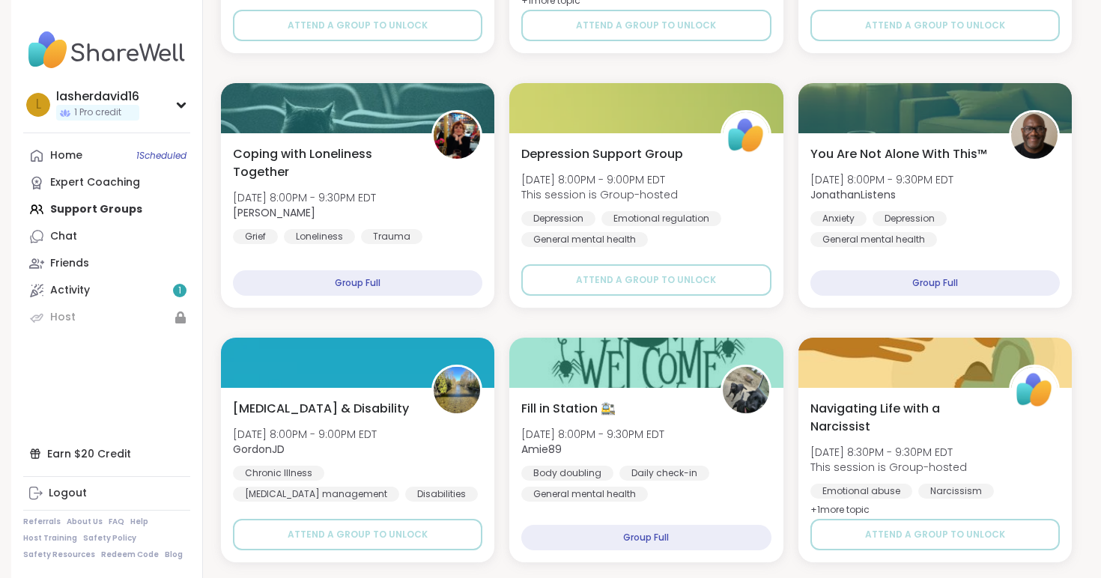
scroll to position [1176, 0]
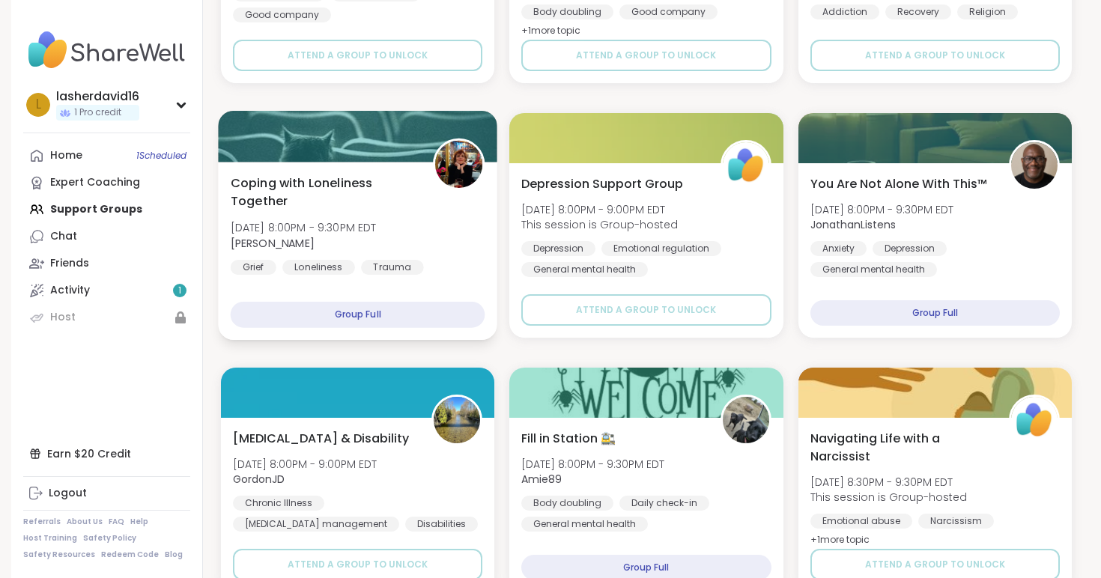
click at [310, 186] on span "Coping with Loneliness Together" at bounding box center [324, 192] width 186 height 37
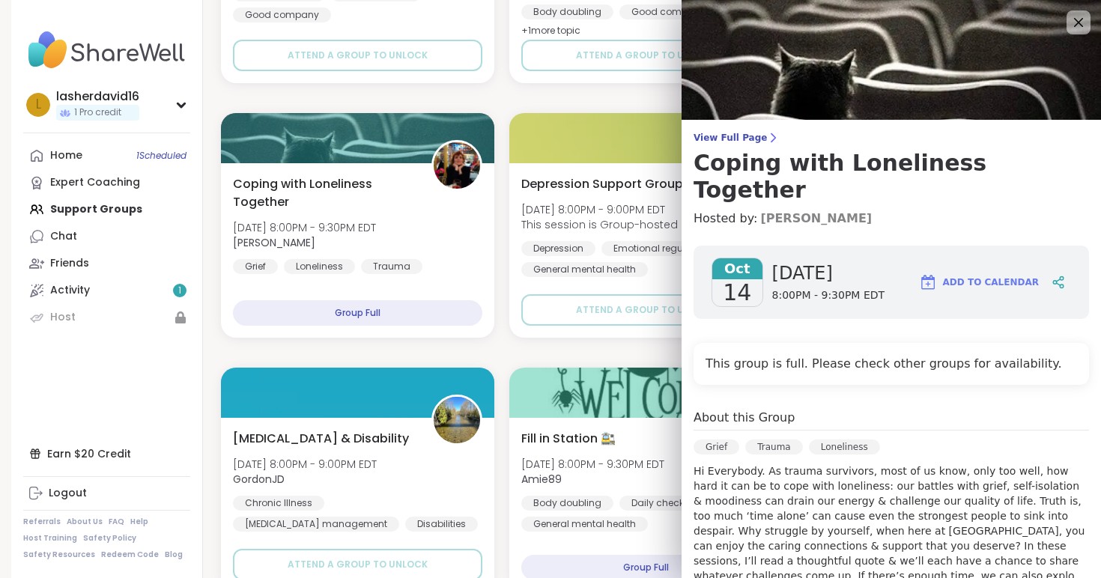
click at [768, 210] on link "Judy" at bounding box center [816, 219] width 112 height 18
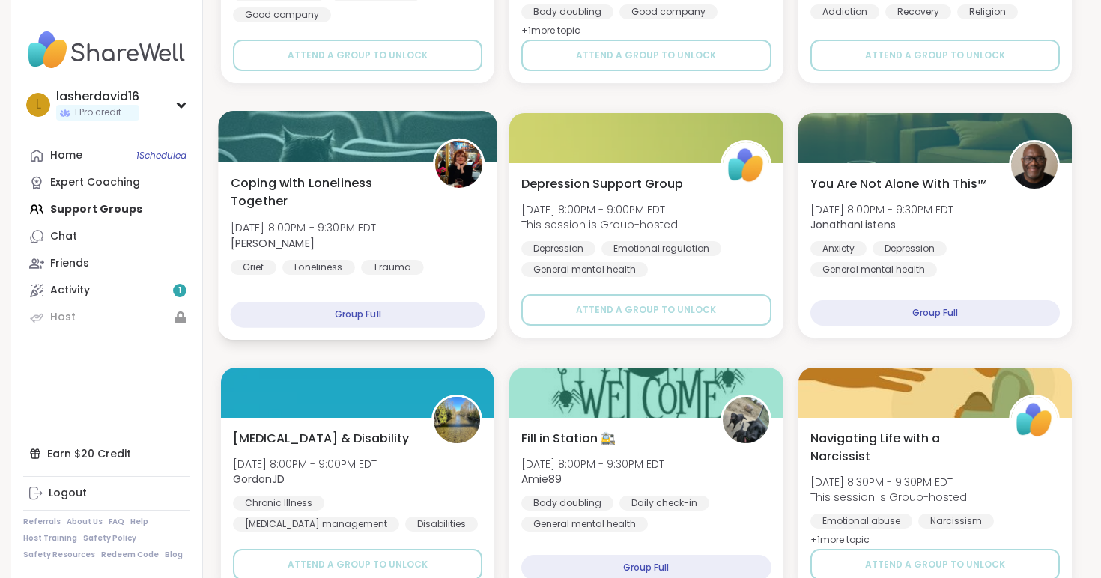
click at [351, 316] on div "Group Full" at bounding box center [358, 315] width 255 height 26
click at [404, 234] on div "Coping with Loneliness Together Tue, Oct 14 | 8:00PM - 9:30PM EDT Judy Grief Lo…" at bounding box center [358, 224] width 255 height 101
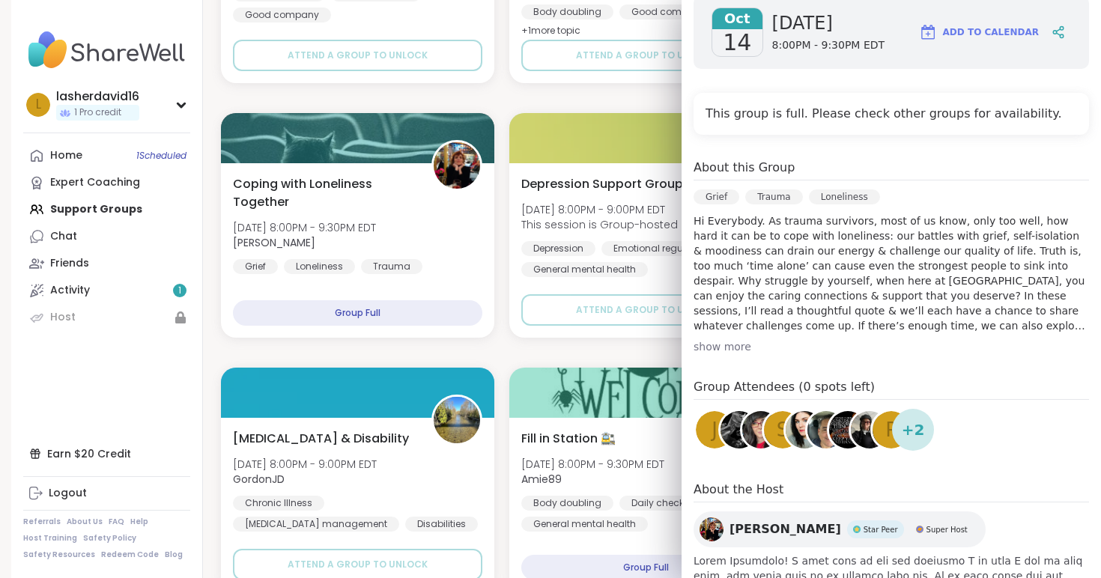
scroll to position [309, 0]
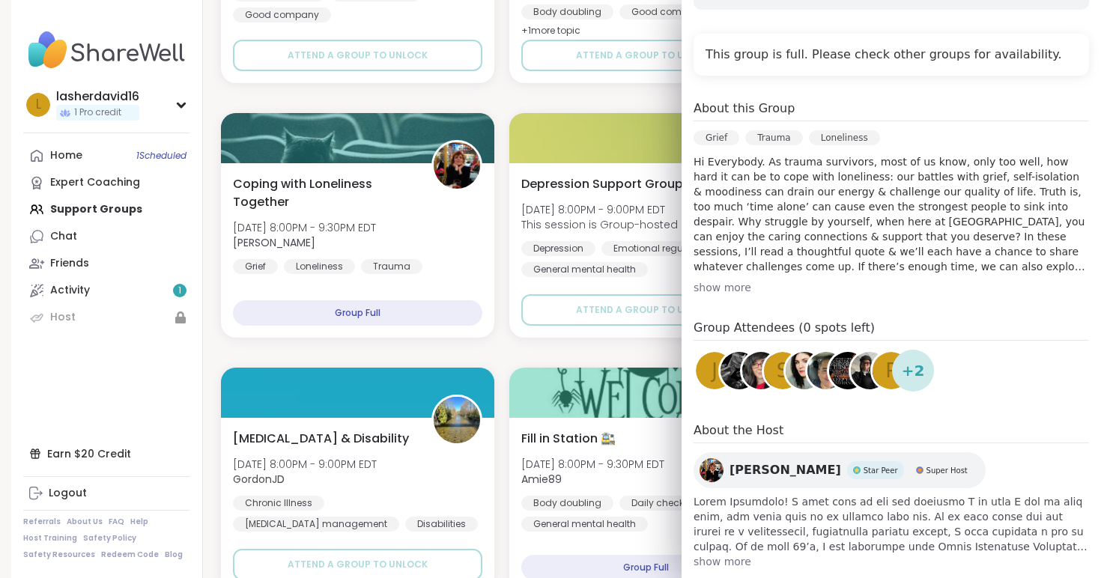
click at [819, 319] on h4 "Group Attendees (0 spots left)" at bounding box center [891, 330] width 395 height 22
click at [913, 360] on span "+ 2" at bounding box center [913, 371] width 23 height 22
click at [721, 352] on img at bounding box center [739, 370] width 37 height 37
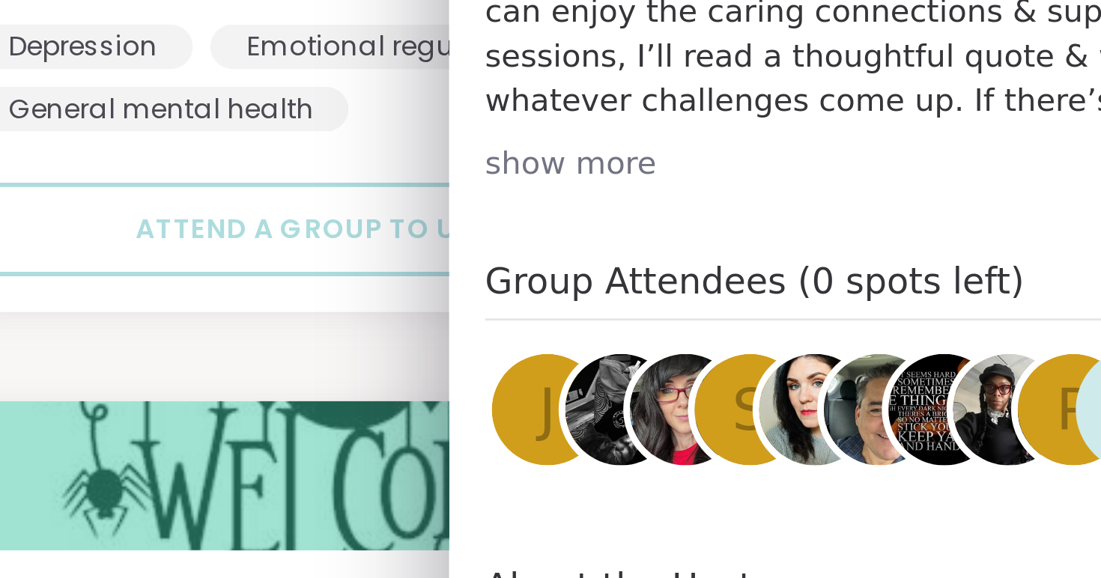
click at [795, 352] on img at bounding box center [804, 370] width 37 height 37
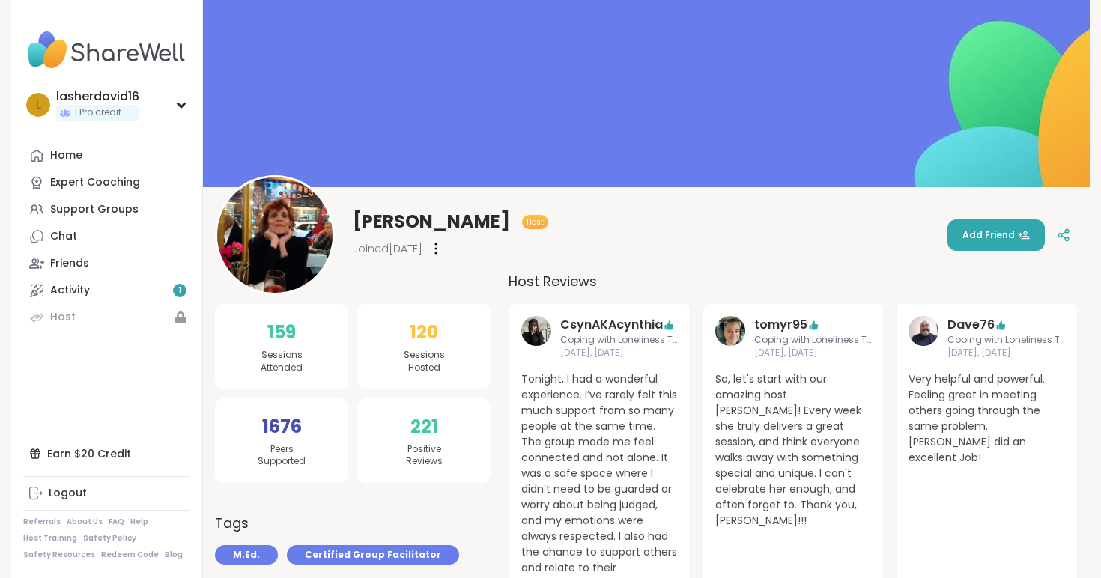
drag, startPoint x: 0, startPoint y: 0, endPoint x: 265, endPoint y: 238, distance: 356.4
click at [265, 238] on img at bounding box center [274, 235] width 115 height 115
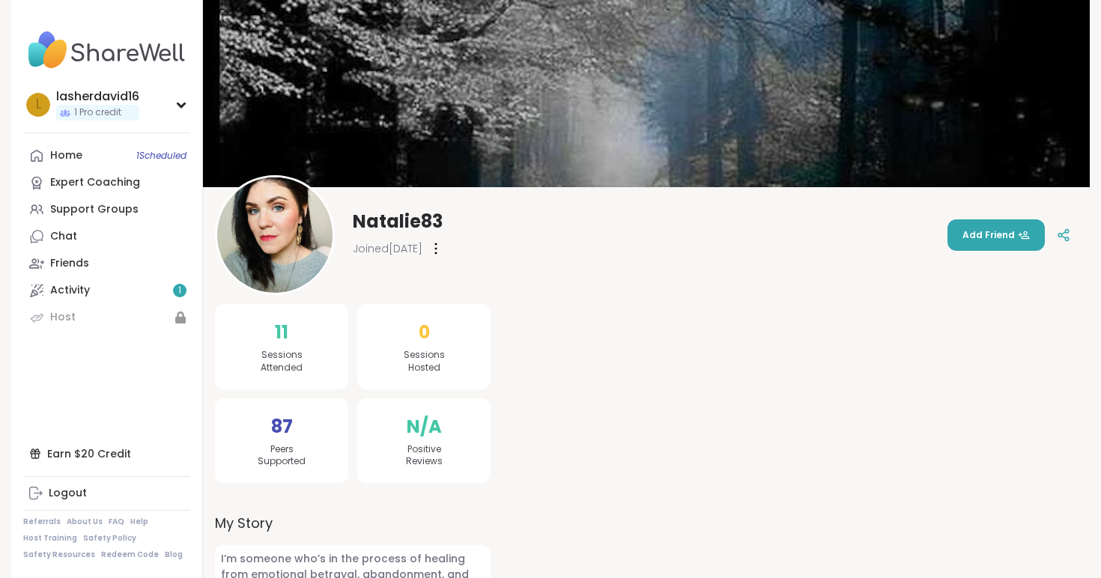
click at [276, 240] on img at bounding box center [274, 235] width 115 height 115
click at [1014, 240] on span "Add Friend" at bounding box center [995, 234] width 67 height 13
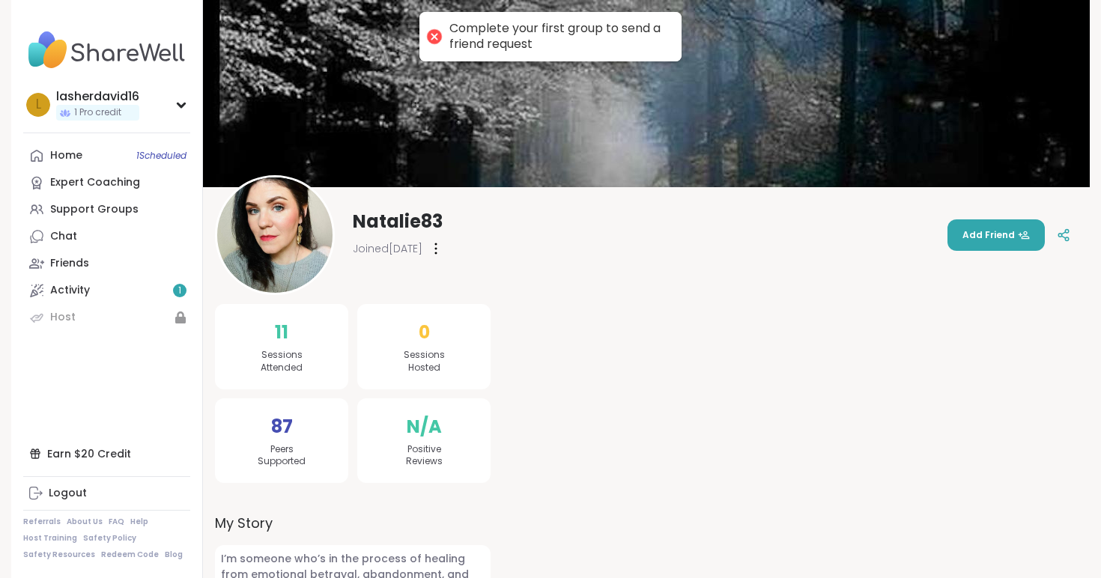
click at [425, 38] on div "Complete your first group to send a friend request" at bounding box center [550, 36] width 262 height 49
click at [432, 35] on div at bounding box center [434, 36] width 21 height 21
click at [432, 36] on div at bounding box center [434, 36] width 21 height 21
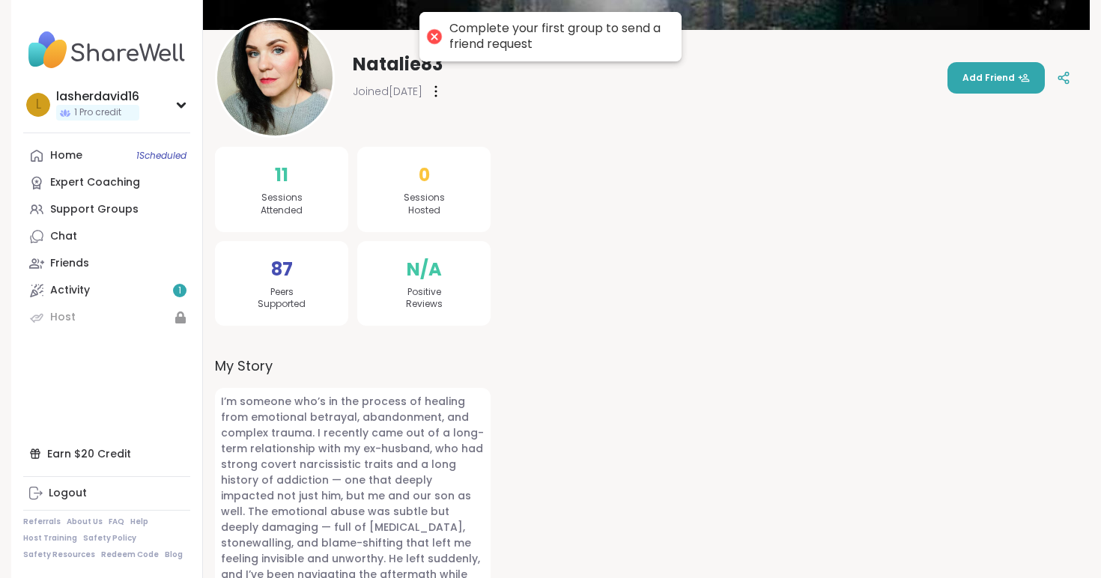
scroll to position [158, 0]
click at [300, 187] on div "11 Sessions Attended" at bounding box center [281, 188] width 133 height 85
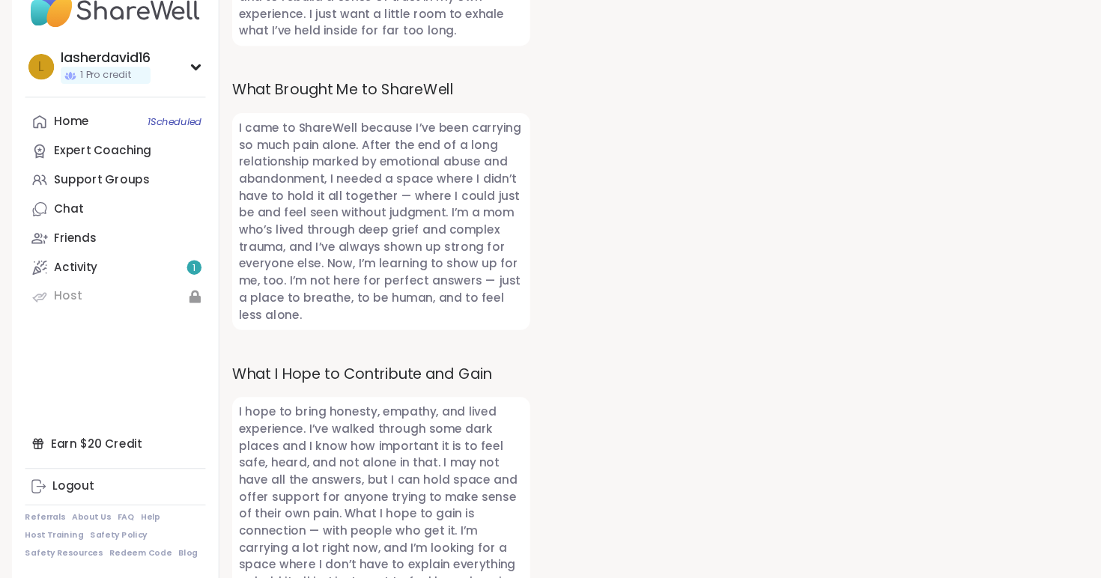
scroll to position [0, 0]
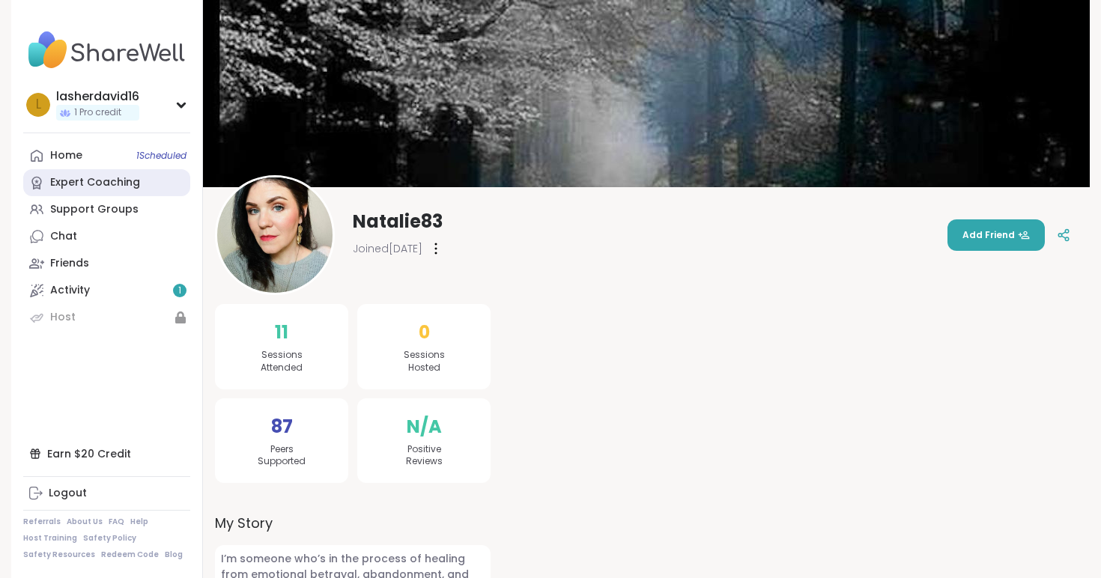
click at [38, 169] on link "Expert Coaching" at bounding box center [106, 182] width 167 height 27
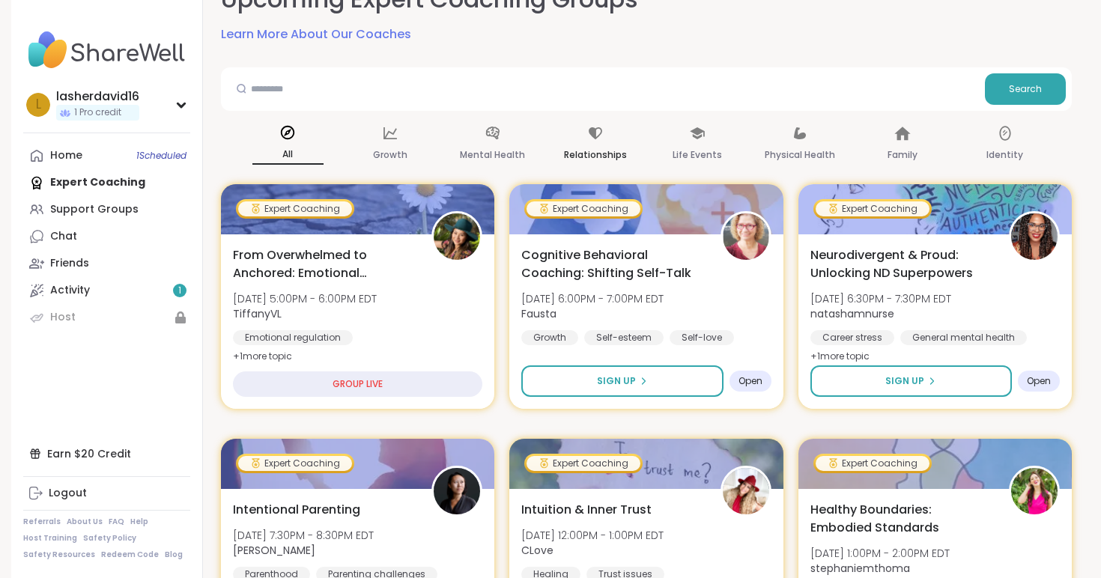
scroll to position [115, 0]
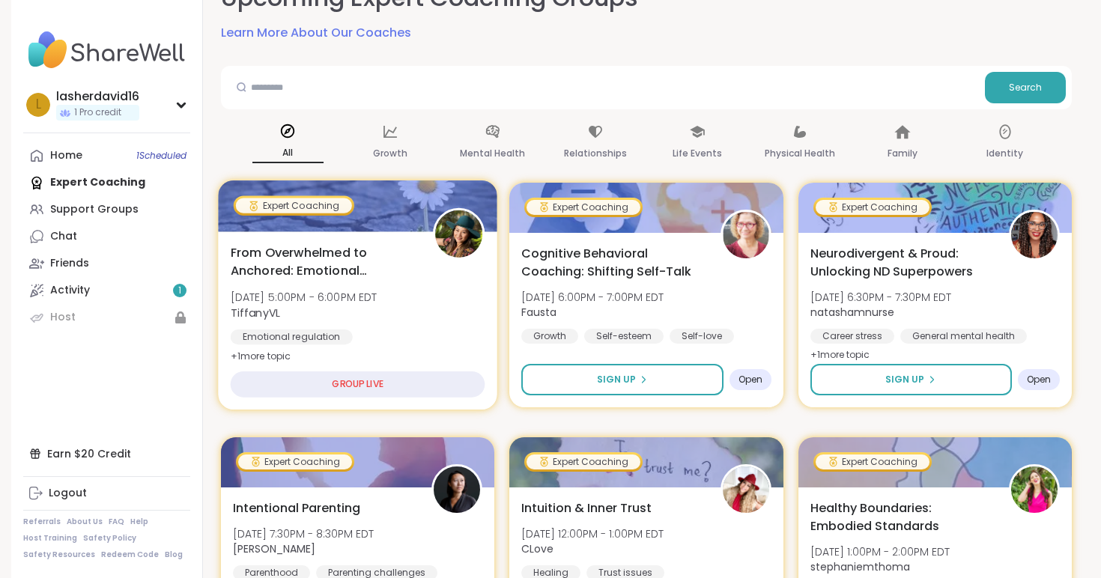
click at [306, 272] on span "From Overwhelmed to Anchored: Emotional Regulation" at bounding box center [324, 261] width 186 height 37
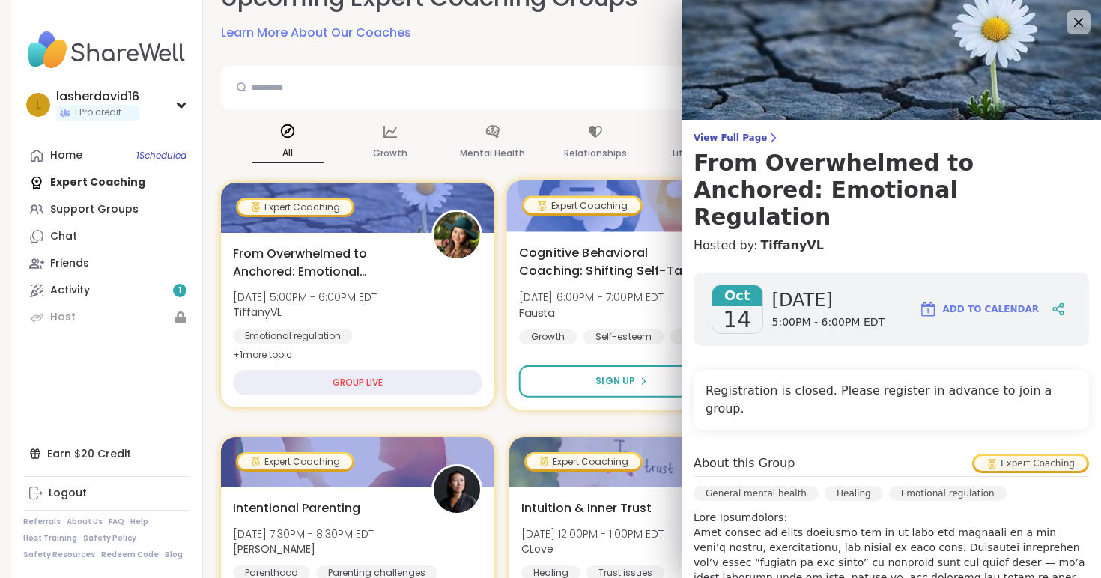
click at [554, 342] on div "Growth" at bounding box center [548, 337] width 58 height 15
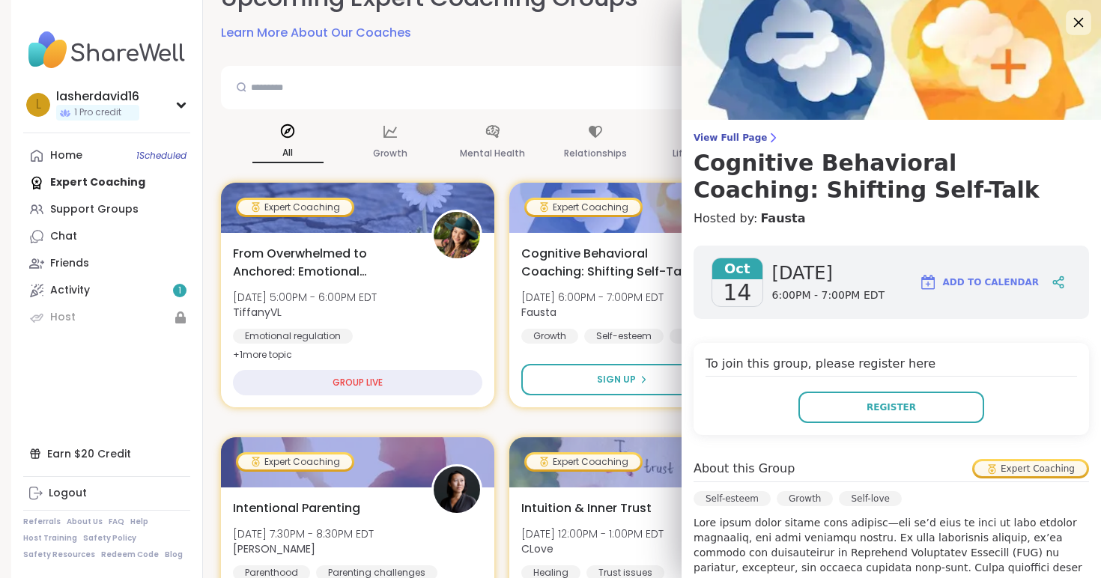
click at [1073, 24] on icon at bounding box center [1078, 22] width 19 height 19
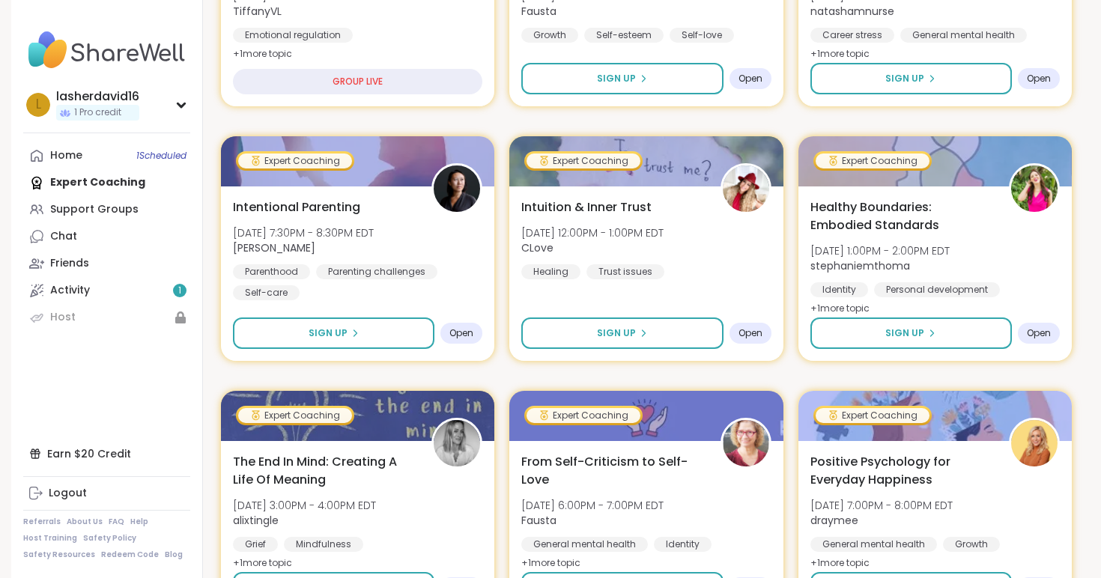
scroll to position [835, 0]
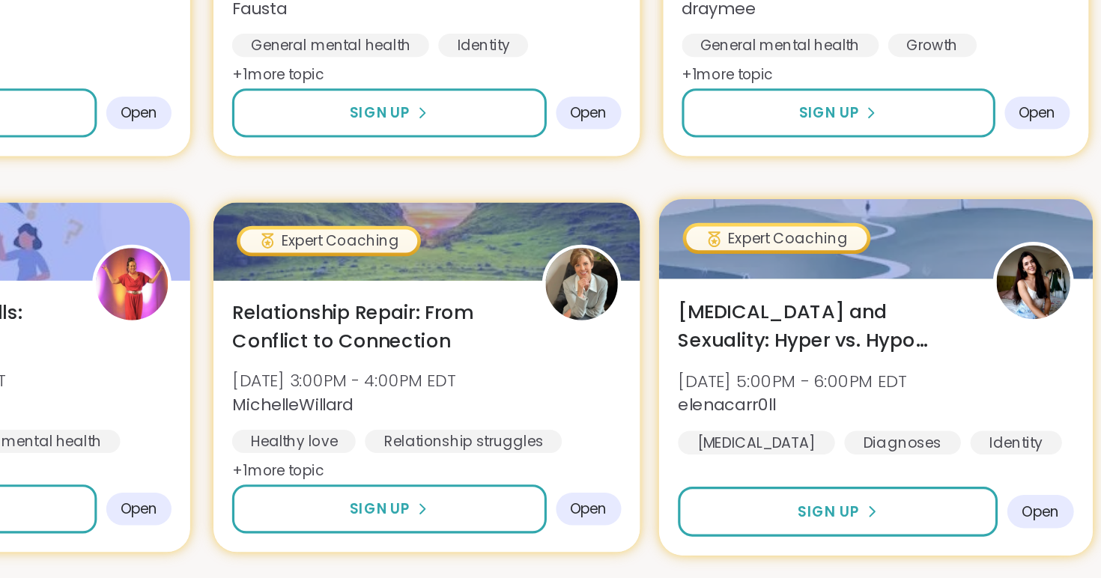
click at [1013, 300] on img at bounding box center [1036, 277] width 47 height 47
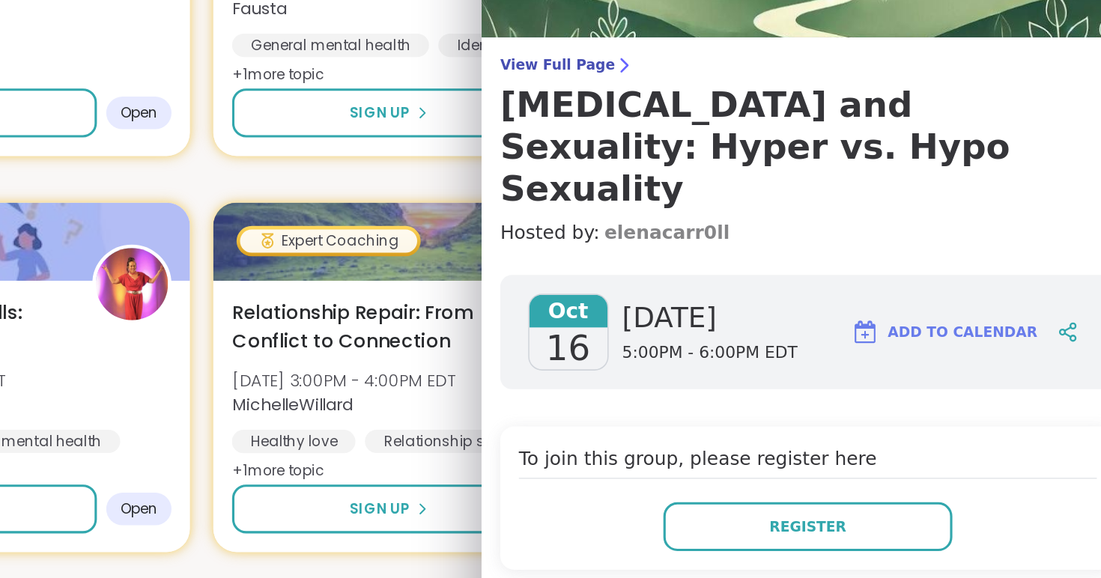
click at [798, 237] on link "elenacarr0ll" at bounding box center [800, 246] width 81 height 18
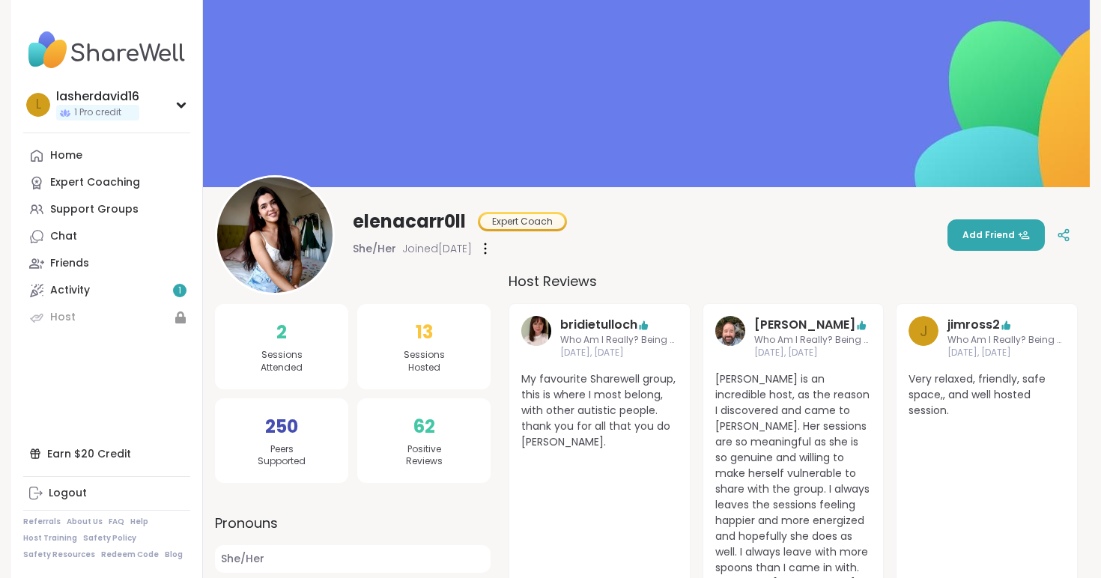
click at [276, 252] on img at bounding box center [274, 235] width 115 height 115
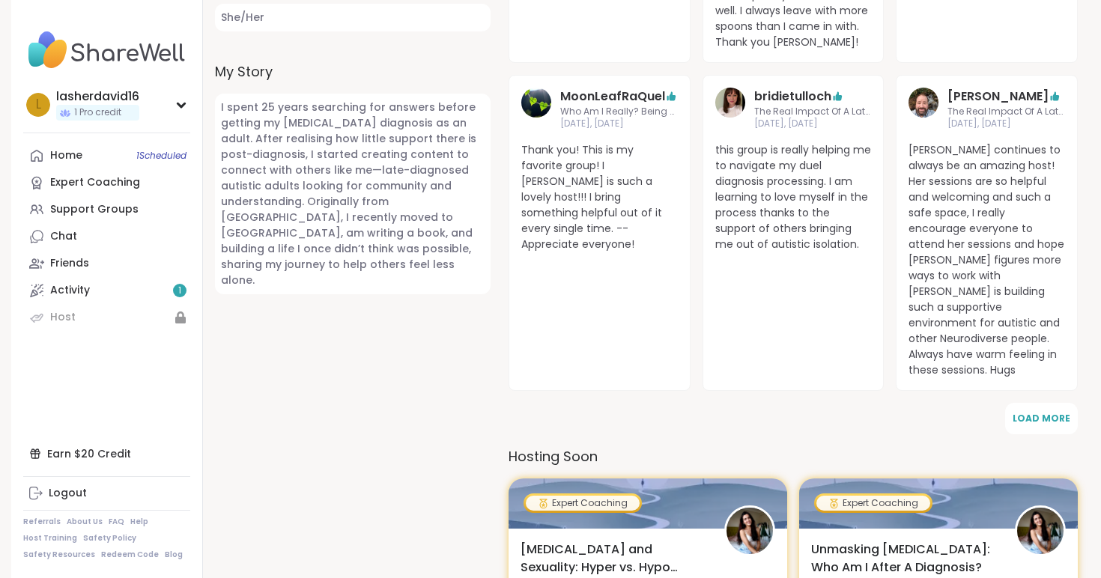
scroll to position [545, 0]
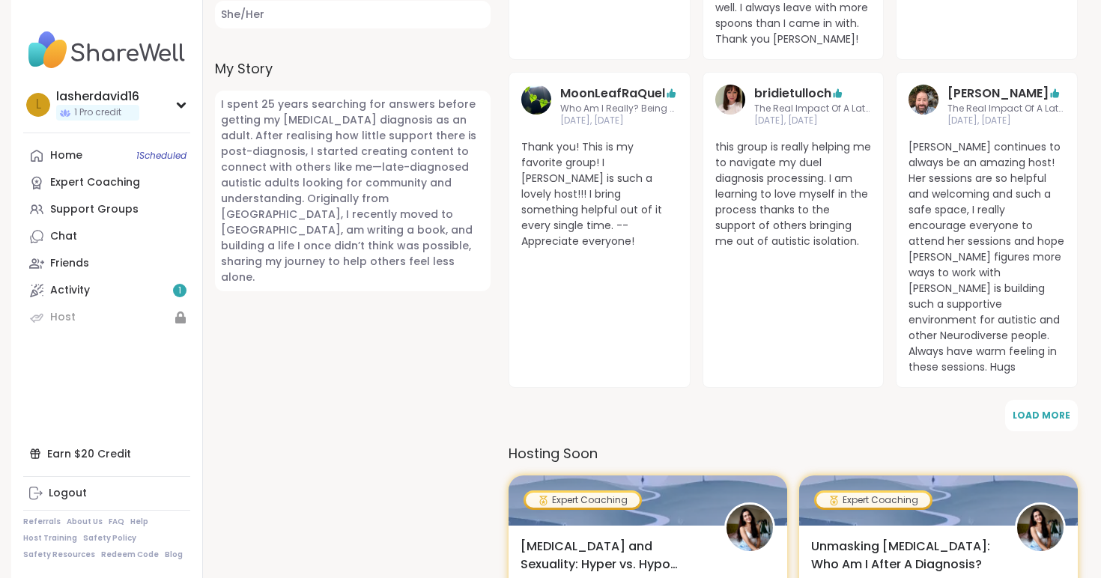
click at [357, 189] on span "I spent 25 years searching for answers before getting my [MEDICAL_DATA] diagnos…" at bounding box center [353, 191] width 276 height 201
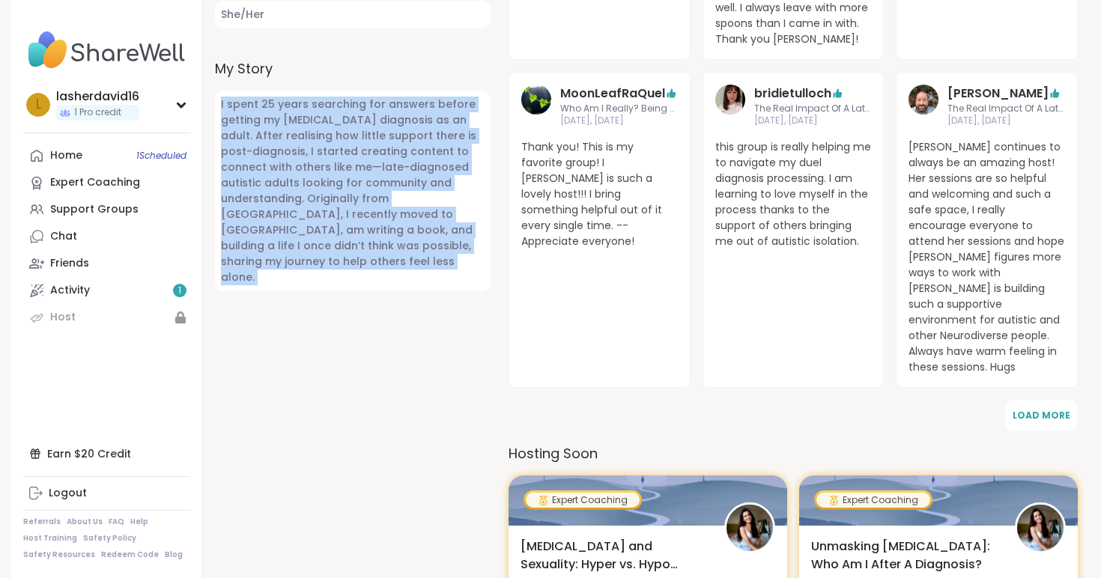
click at [357, 189] on span "I spent 25 years searching for answers before getting my [MEDICAL_DATA] diagnos…" at bounding box center [353, 191] width 276 height 201
click at [357, 188] on span "I spent 25 years searching for answers before getting my [MEDICAL_DATA] diagnos…" at bounding box center [353, 191] width 276 height 201
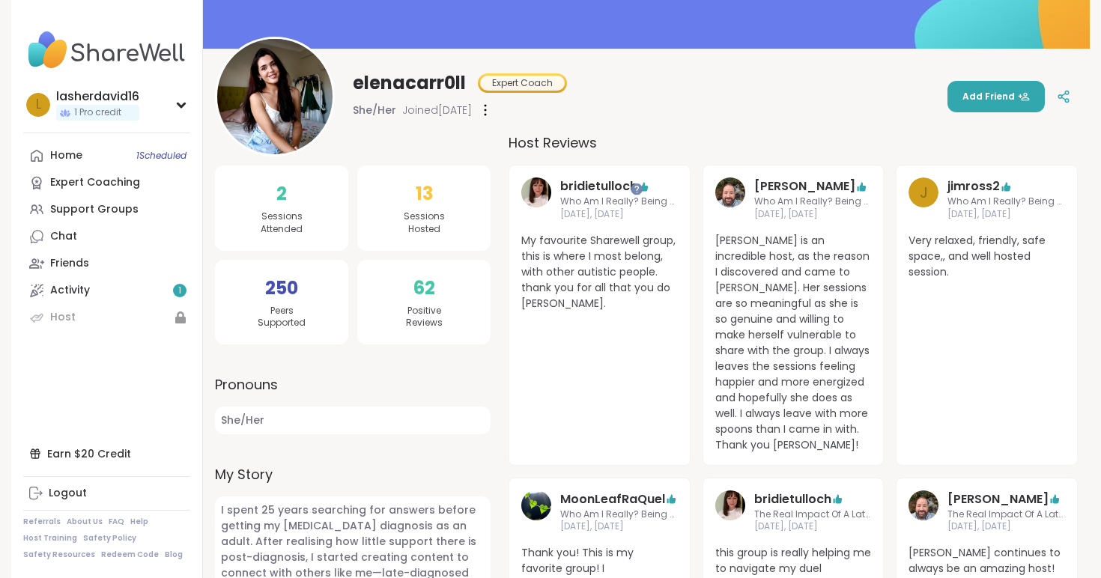
scroll to position [0, 0]
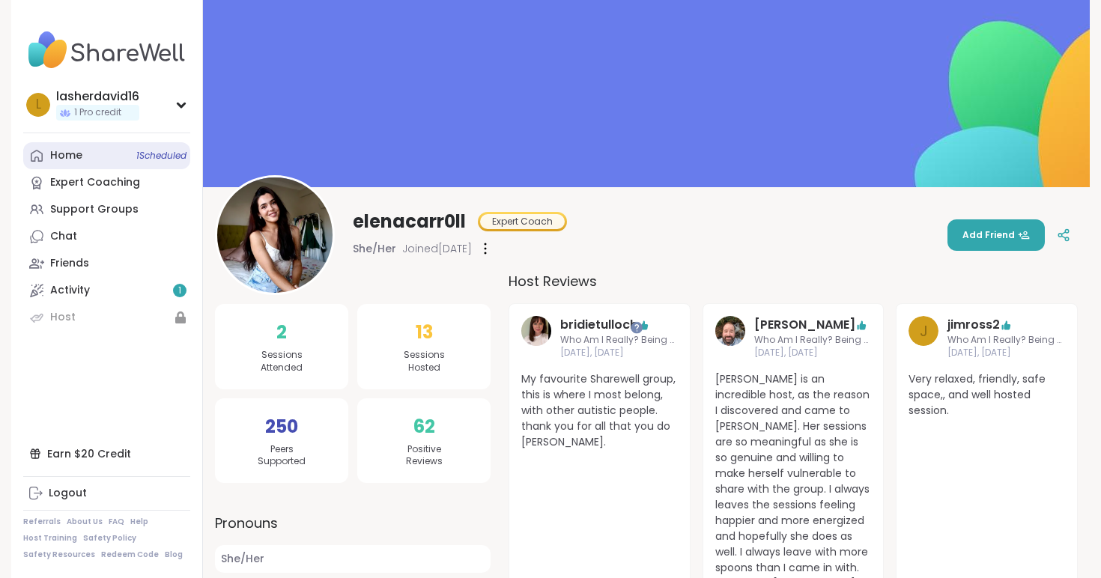
click at [131, 168] on link "Home 1 Scheduled" at bounding box center [106, 155] width 167 height 27
